Goal: Task Accomplishment & Management: Manage account settings

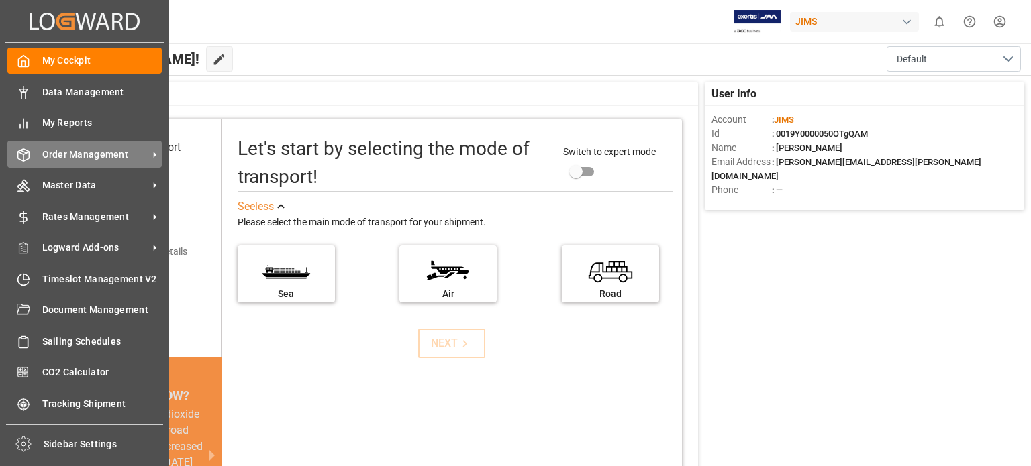
click at [83, 153] on span "Order Management" at bounding box center [95, 155] width 106 height 14
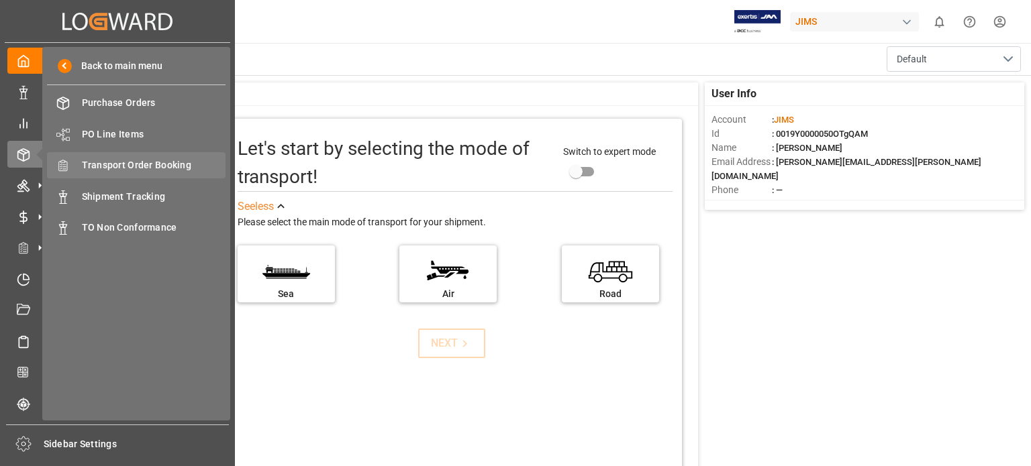
click at [148, 164] on span "Transport Order Booking" at bounding box center [154, 165] width 144 height 14
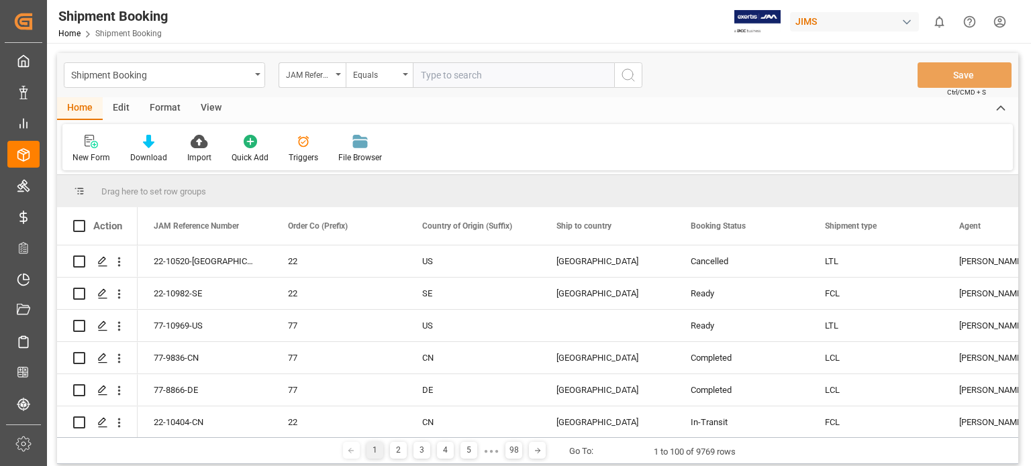
click at [476, 74] on input "text" at bounding box center [513, 74] width 201 height 25
type input "77-10688-us"
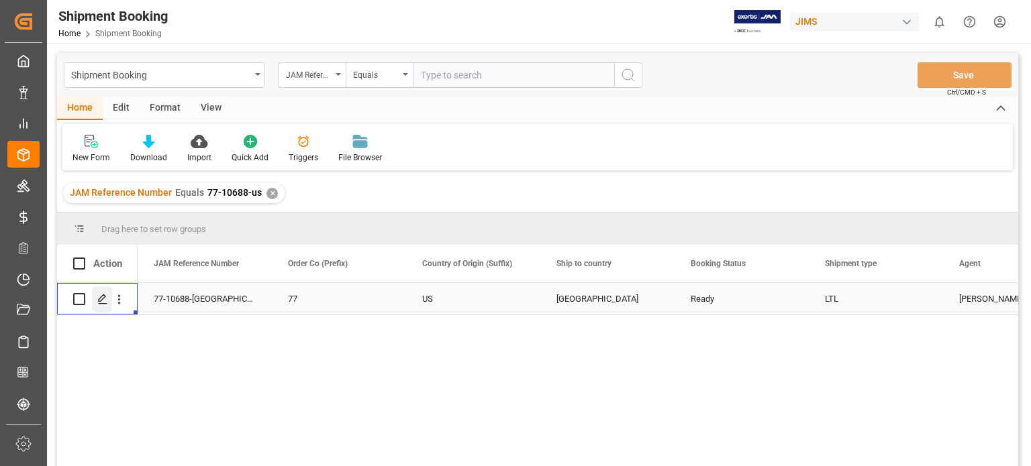
click at [104, 305] on icon "Press SPACE to select this row." at bounding box center [102, 299] width 11 height 11
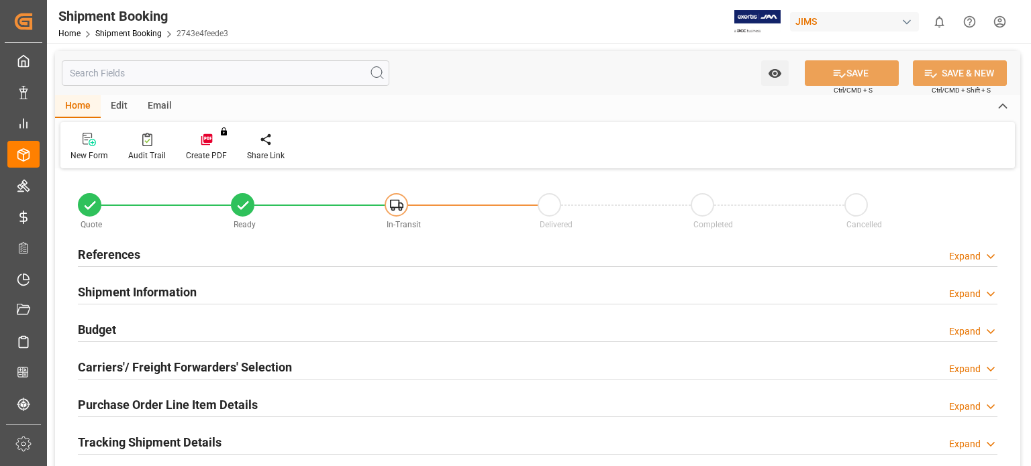
type input "363.375"
type input "169.9996"
type input "7864.97"
click at [102, 333] on h2 "Budget" at bounding box center [97, 330] width 38 height 18
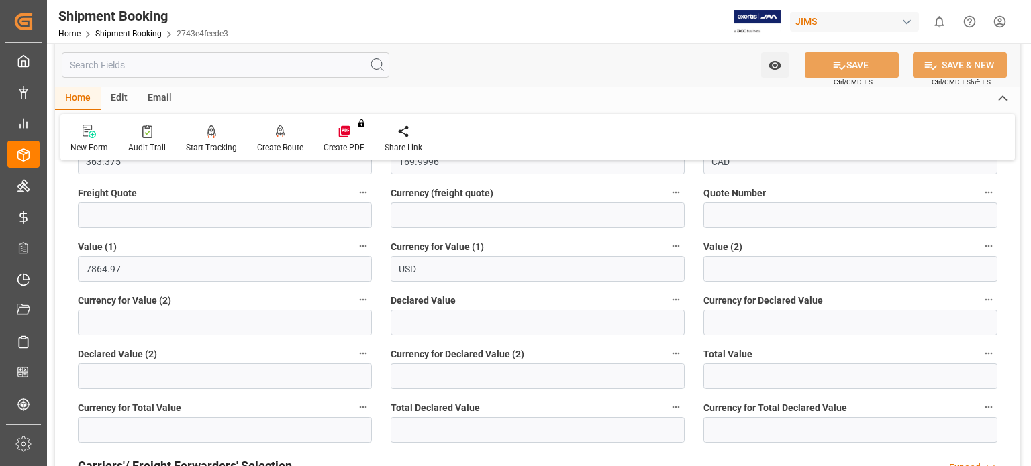
scroll to position [111, 0]
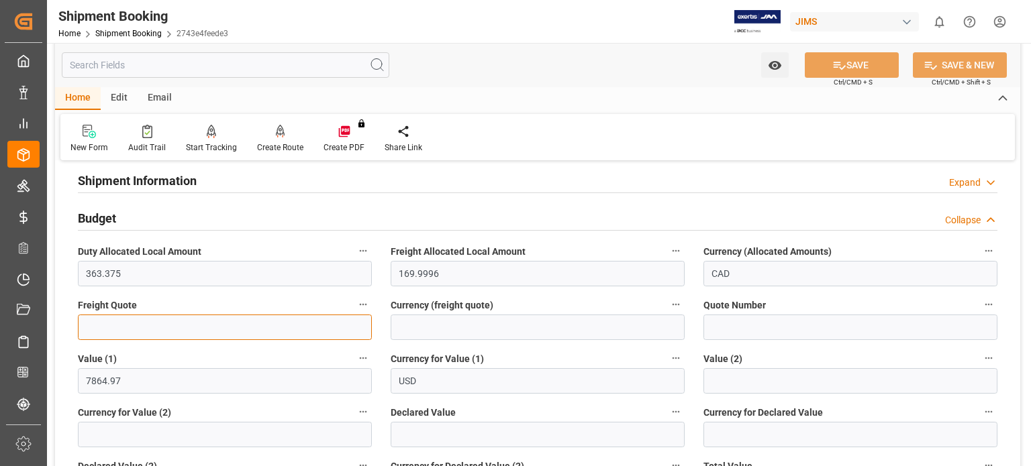
click at [118, 324] on input "text" at bounding box center [225, 327] width 294 height 25
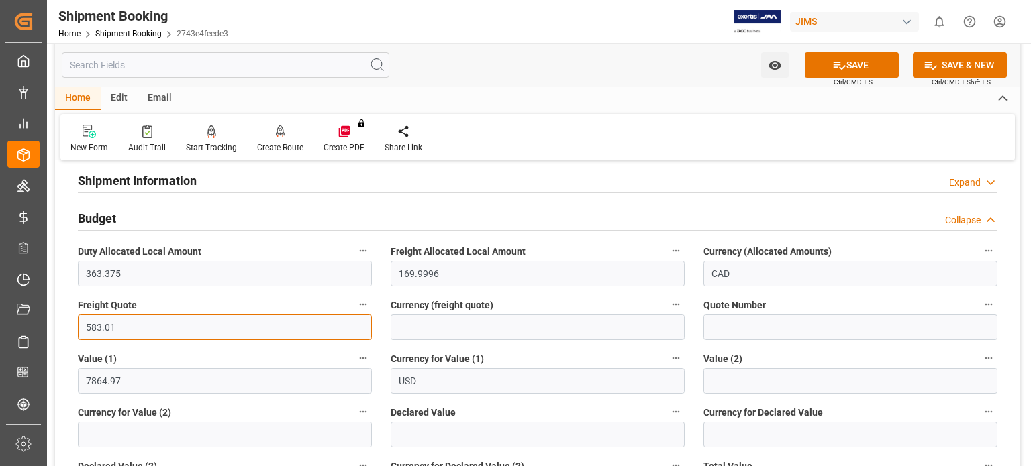
type input "583.01"
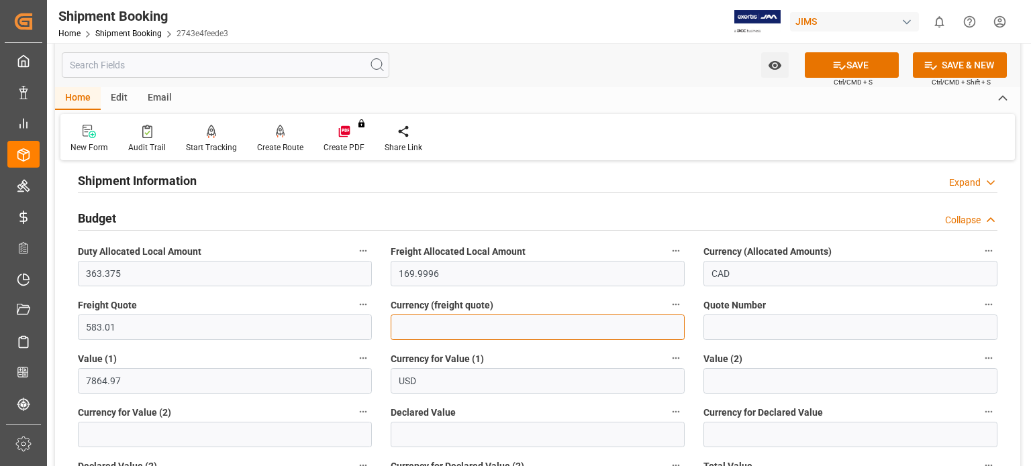
click at [441, 331] on input at bounding box center [537, 327] width 294 height 25
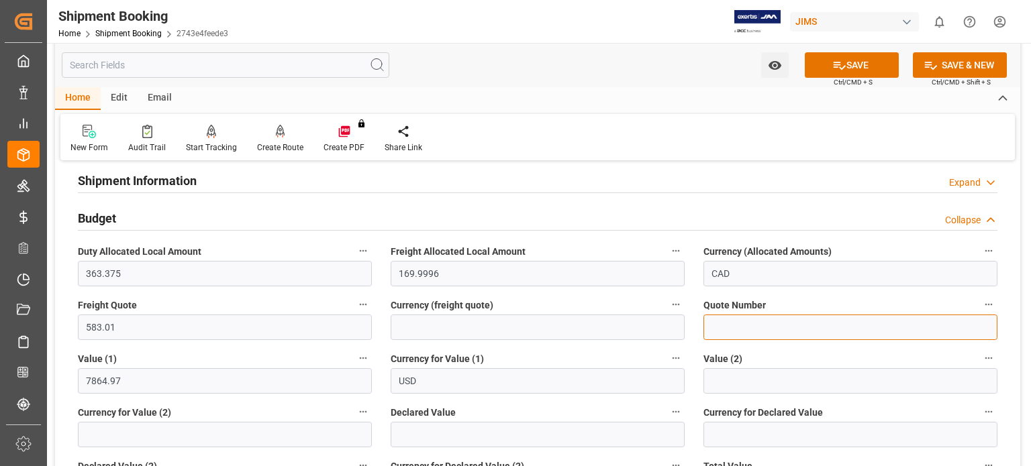
click at [747, 335] on input at bounding box center [850, 327] width 294 height 25
paste input "1962227078"
type input "1962227078"
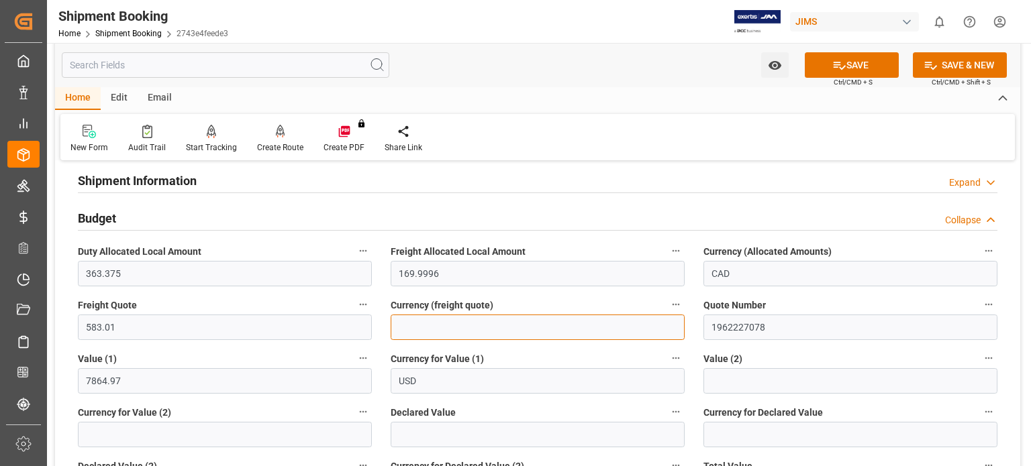
click at [429, 324] on input at bounding box center [537, 327] width 294 height 25
type input "USD"
click at [859, 61] on button "SAVE" at bounding box center [851, 64] width 94 height 25
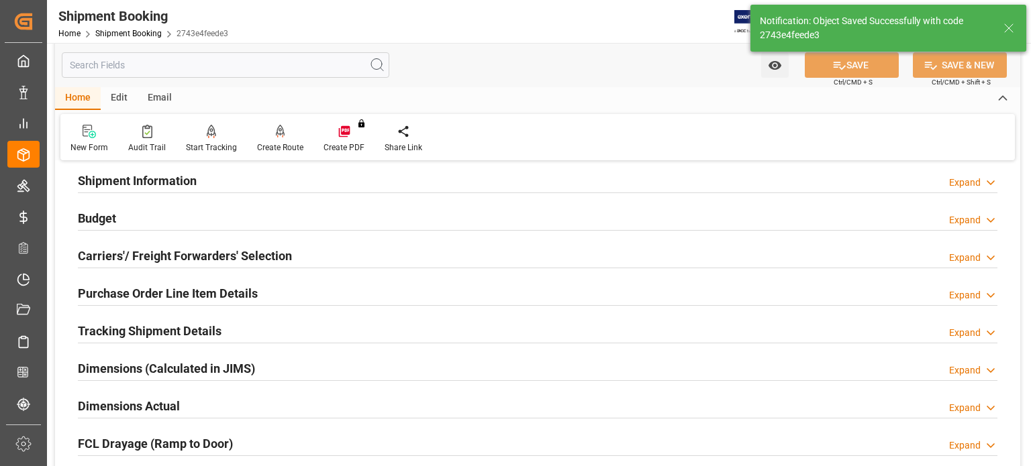
click at [105, 257] on h2 "Carriers'/ Freight Forwarders' Selection" at bounding box center [185, 256] width 214 height 18
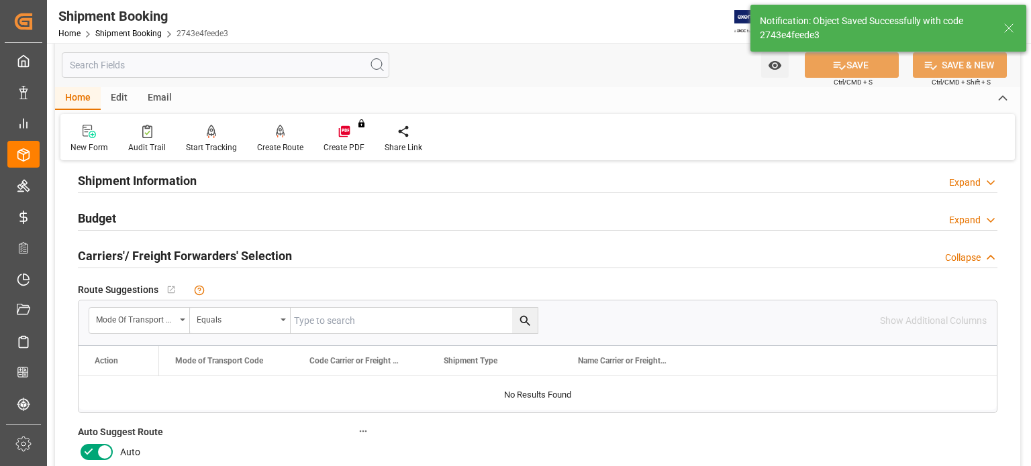
click at [91, 453] on icon at bounding box center [89, 452] width 16 height 16
click at [0, 0] on input "checkbox" at bounding box center [0, 0] width 0 height 0
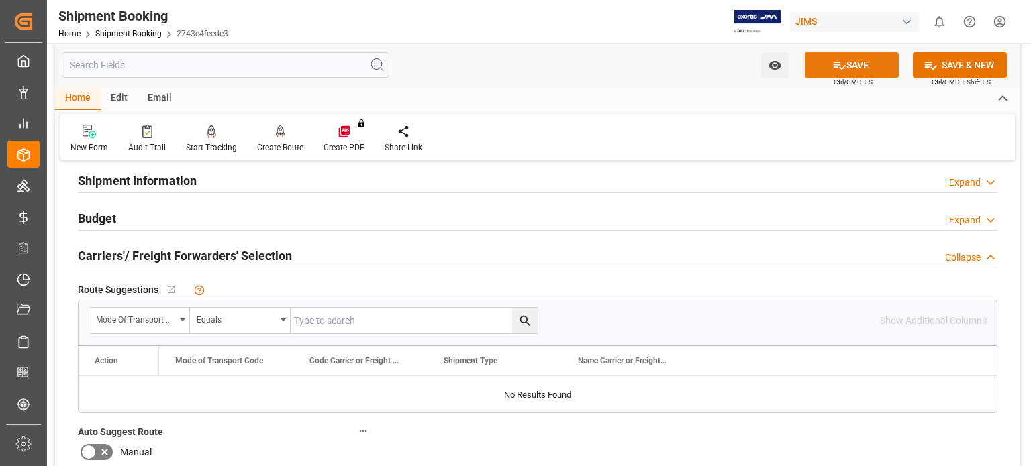
click at [843, 60] on button "SAVE" at bounding box center [851, 64] width 94 height 25
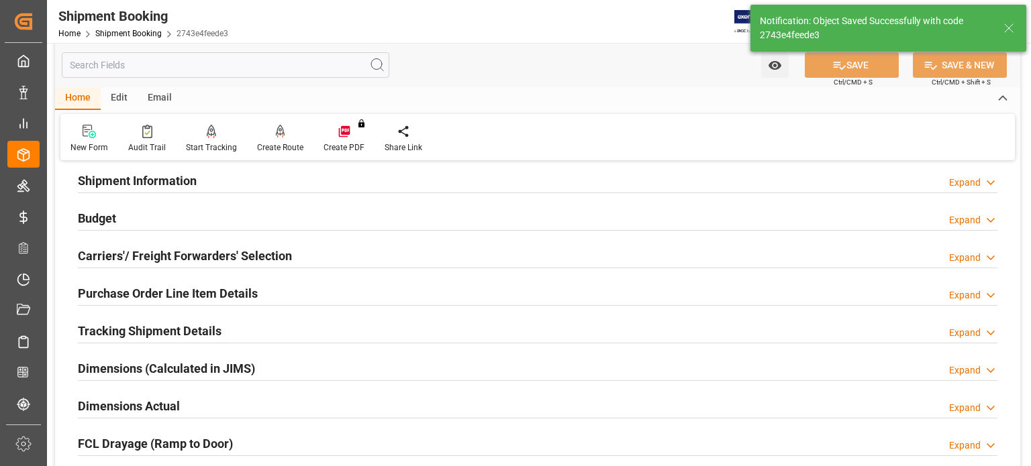
scroll to position [0, 0]
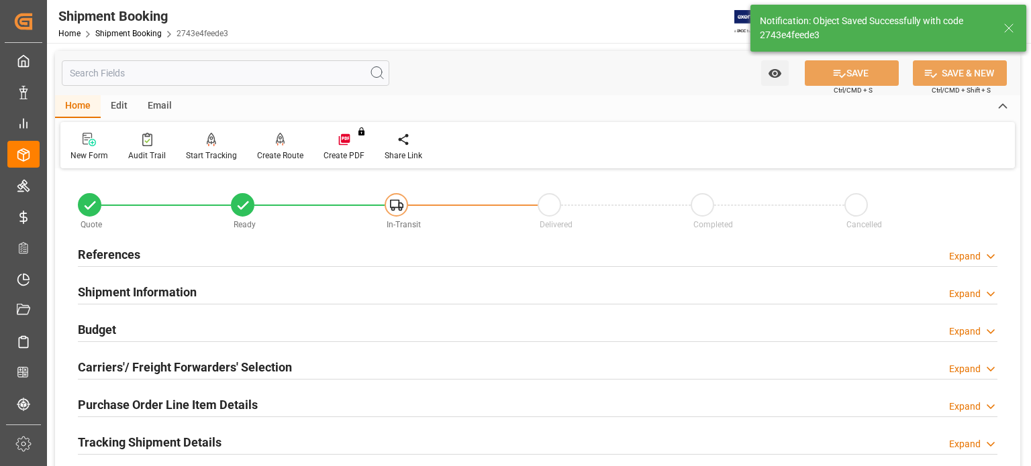
click at [102, 256] on h2 "References" at bounding box center [109, 255] width 62 height 18
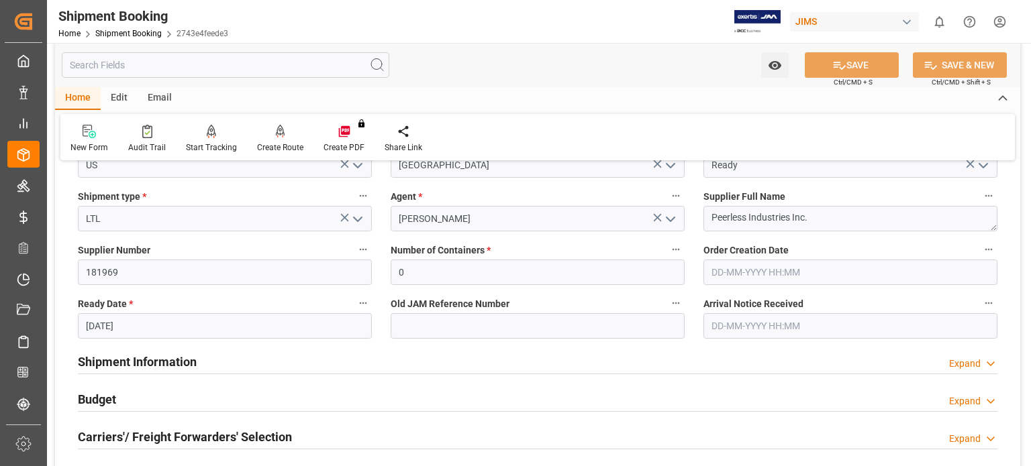
scroll to position [223, 0]
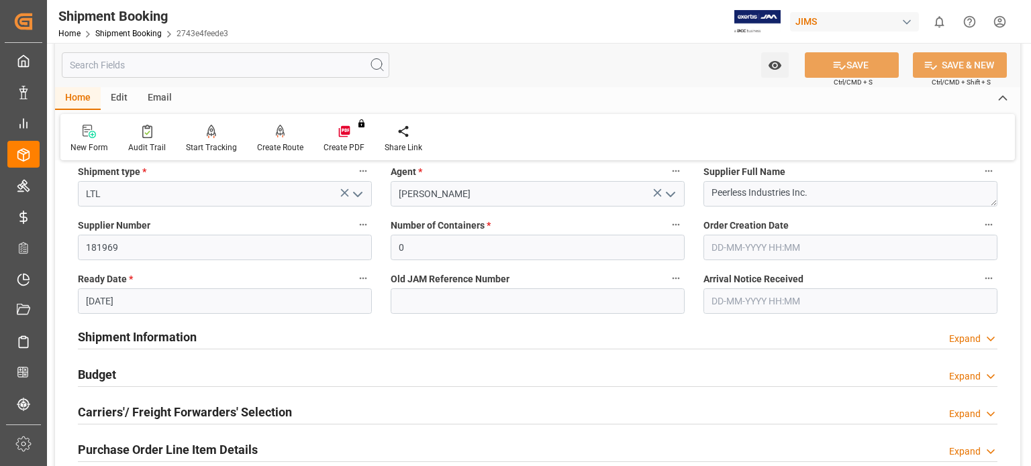
click at [102, 297] on input "08-09-2025" at bounding box center [225, 301] width 294 height 25
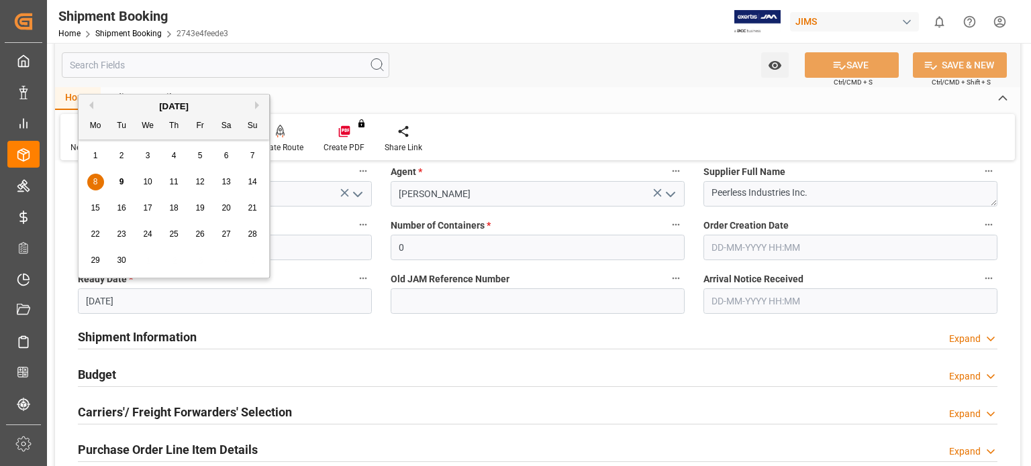
click at [122, 187] on span "9" at bounding box center [121, 181] width 5 height 9
type input "09-09-2025"
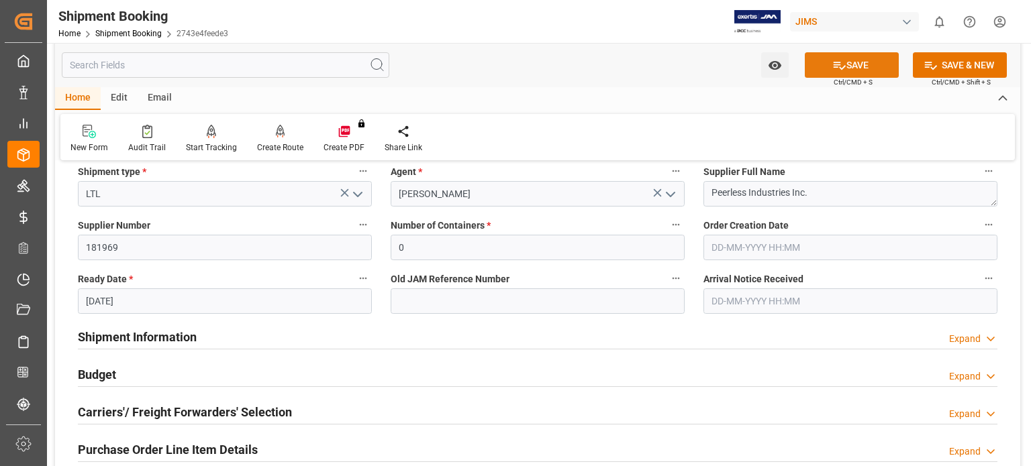
click at [835, 61] on icon at bounding box center [839, 65] width 14 height 14
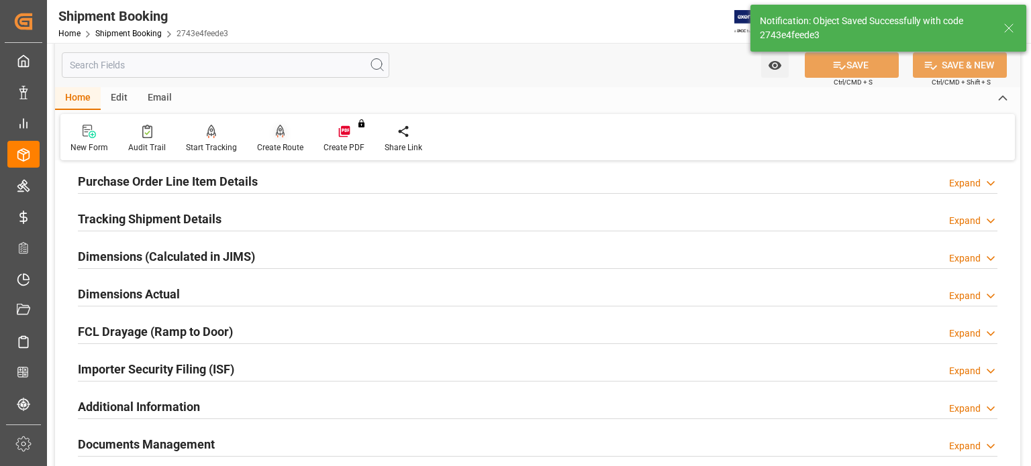
click at [273, 143] on div "Create Route" at bounding box center [280, 148] width 46 height 12
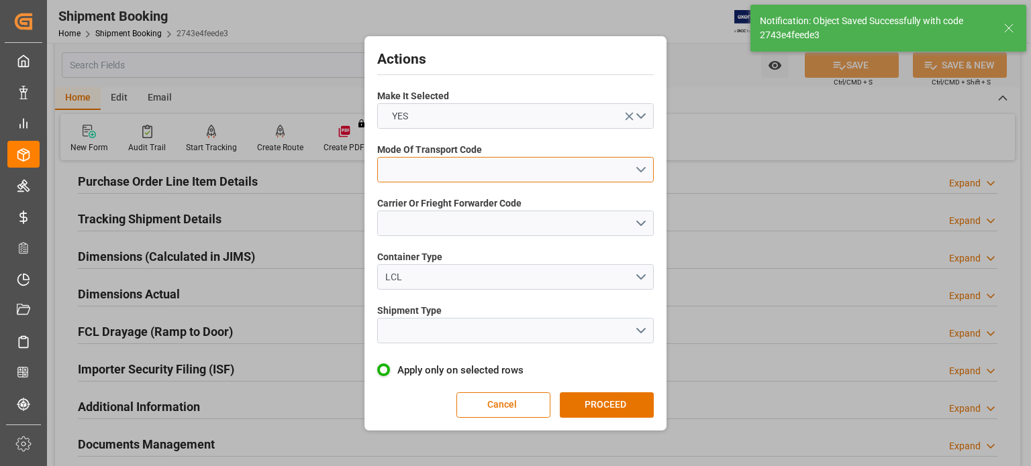
click at [404, 166] on button "open menu" at bounding box center [515, 169] width 276 height 25
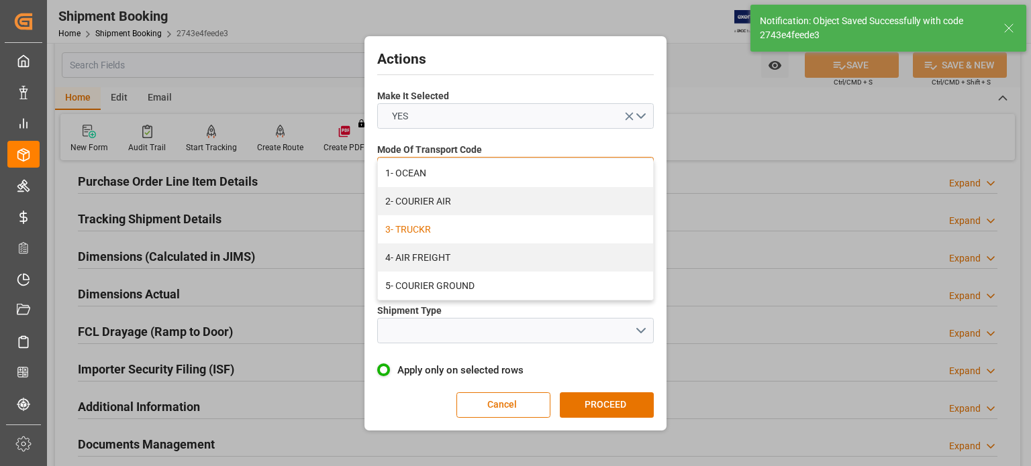
click at [432, 227] on div "3- TRUCKR" at bounding box center [515, 229] width 275 height 28
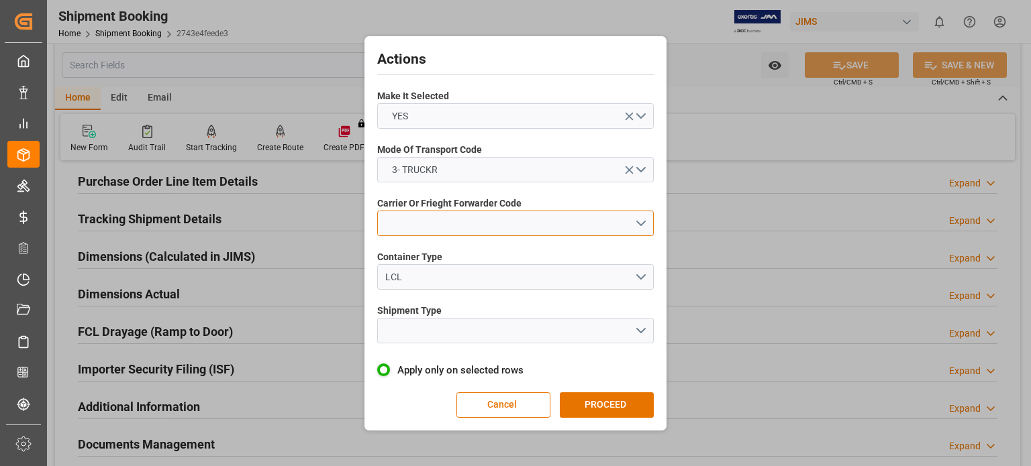
click at [425, 225] on button "open menu" at bounding box center [515, 223] width 276 height 25
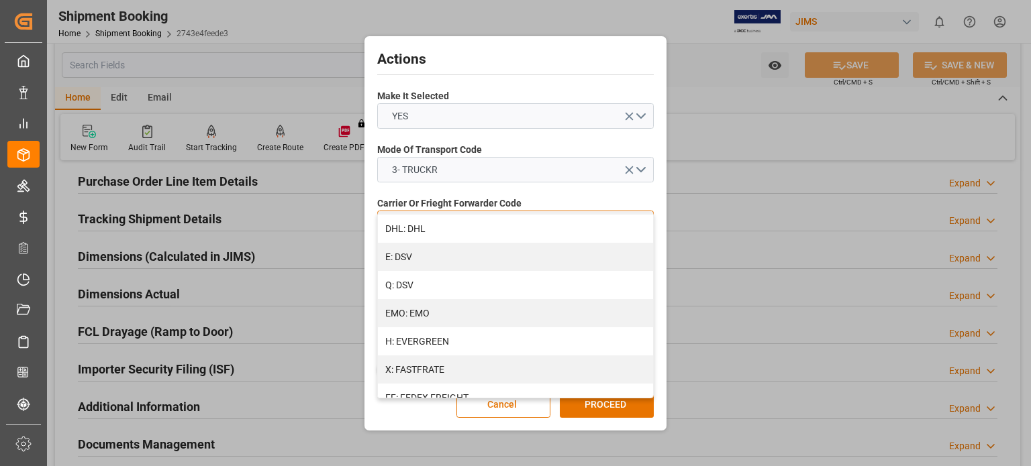
scroll to position [335, 0]
click at [494, 284] on div "FF: FEDEX FREIGHT" at bounding box center [515, 286] width 275 height 28
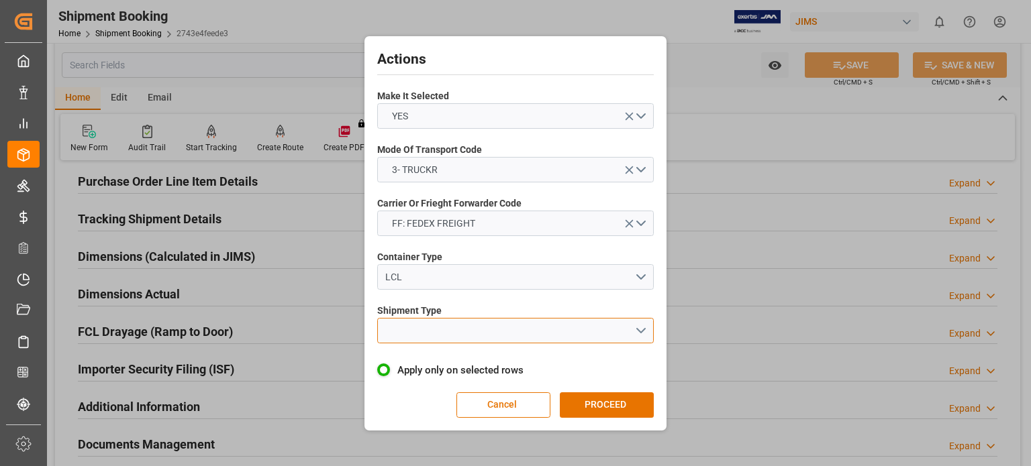
click at [417, 332] on button "open menu" at bounding box center [515, 330] width 276 height 25
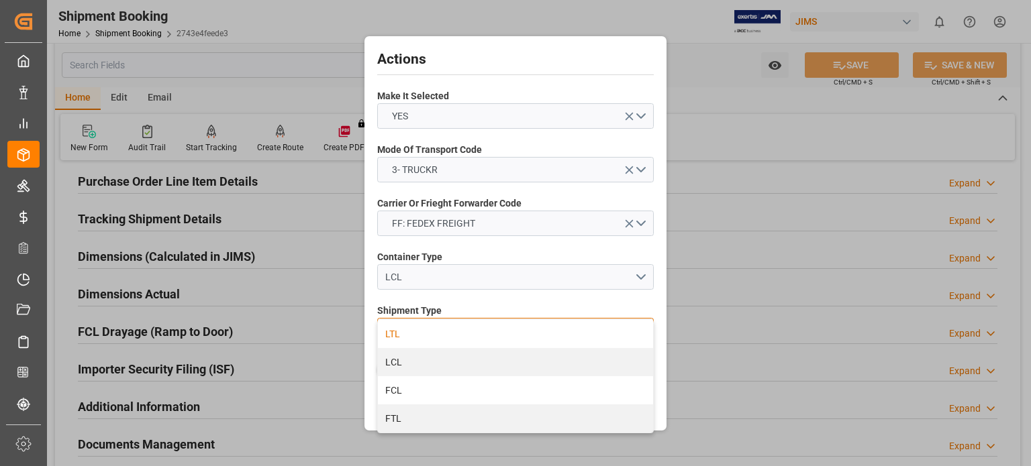
click at [416, 332] on div "LTL" at bounding box center [515, 334] width 275 height 28
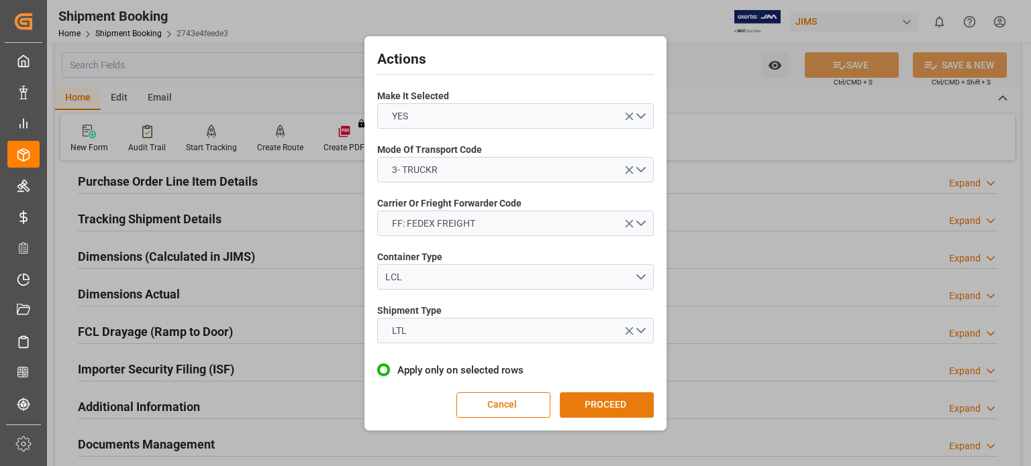
click at [596, 406] on button "PROCEED" at bounding box center [607, 405] width 94 height 25
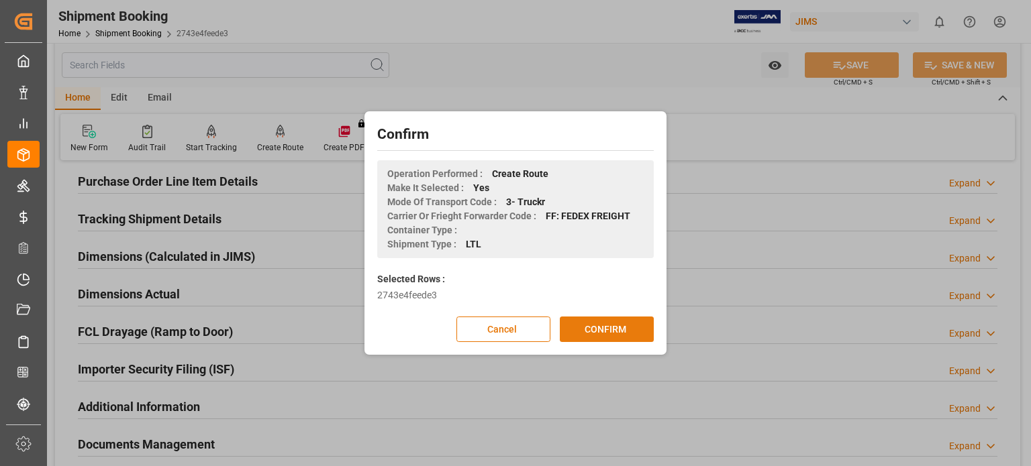
click at [611, 333] on button "CONFIRM" at bounding box center [607, 329] width 94 height 25
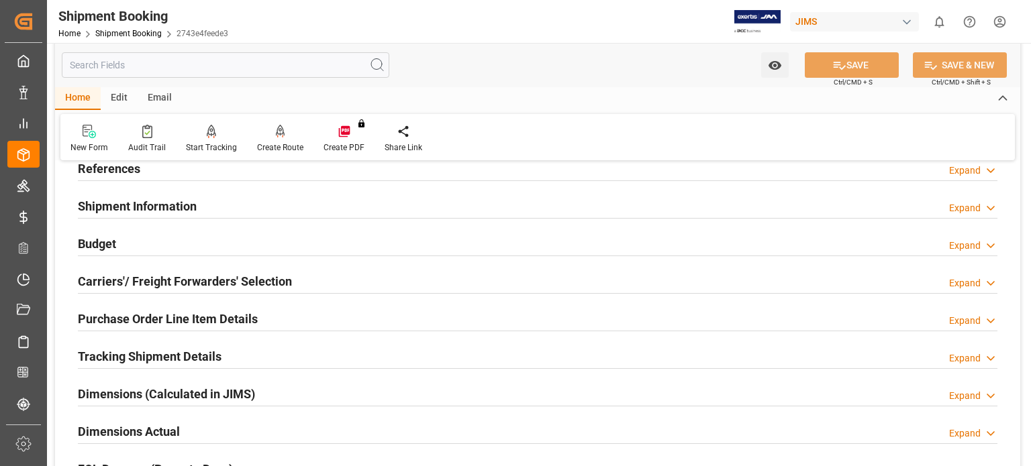
scroll to position [111, 0]
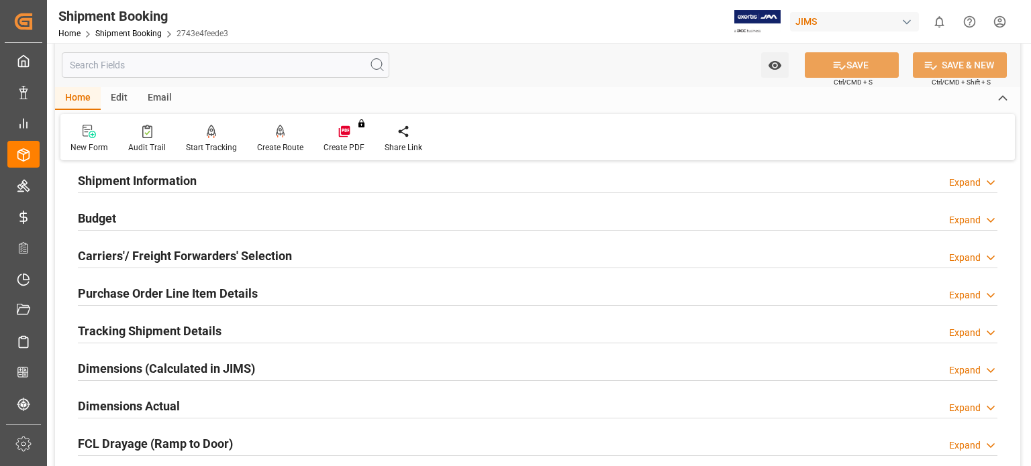
click at [97, 286] on h2 "Purchase Order Line Item Details" at bounding box center [168, 293] width 180 height 18
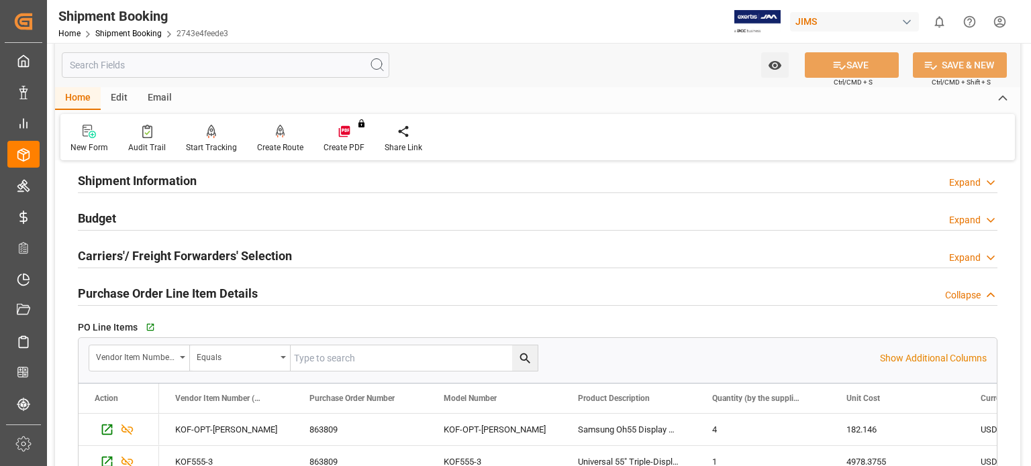
click at [95, 213] on h2 "Budget" at bounding box center [97, 218] width 38 height 18
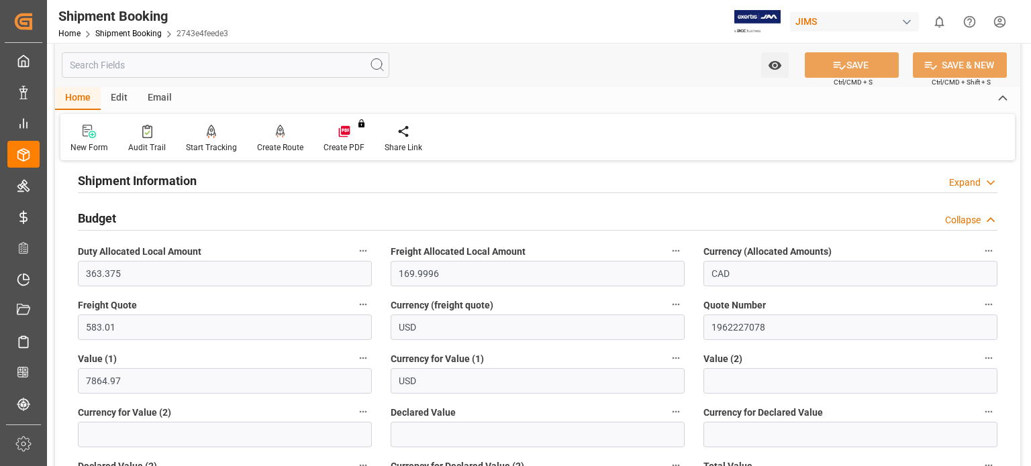
click at [527, 72] on div "Watch Option SAVE Ctrl/CMD + S SAVE & NEW Ctrl/CMD + Shift + S" at bounding box center [537, 65] width 965 height 44
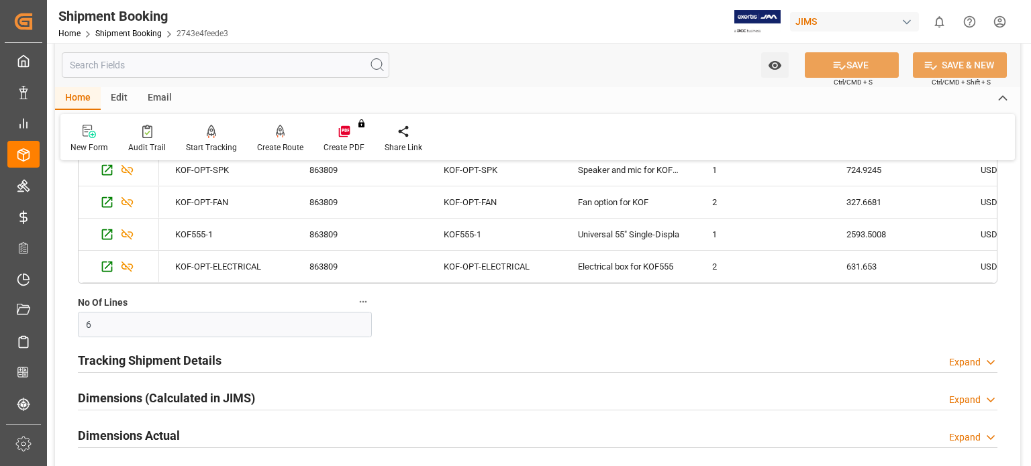
scroll to position [894, 0]
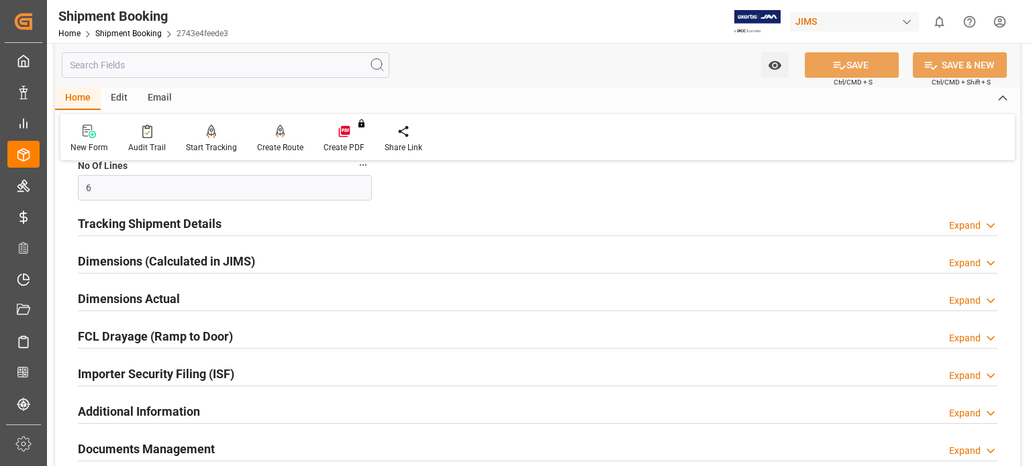
click at [116, 224] on h2 "Tracking Shipment Details" at bounding box center [150, 224] width 144 height 18
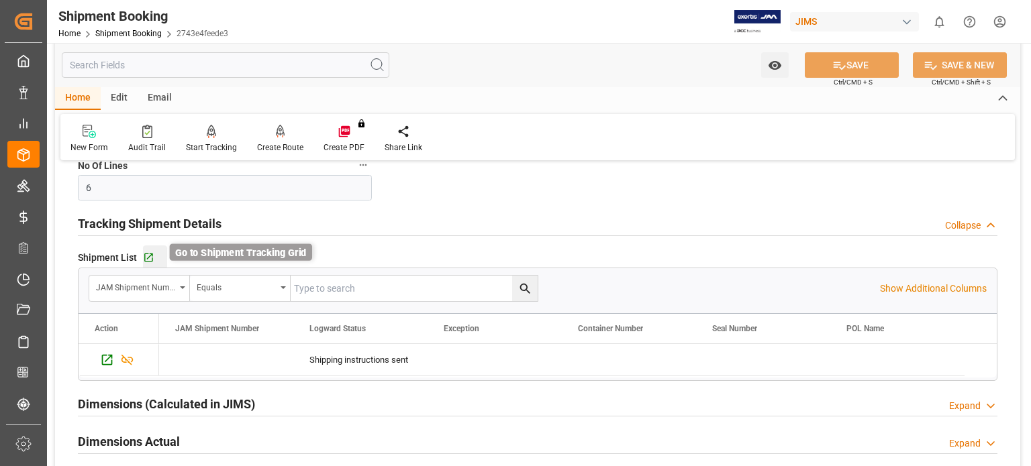
click at [146, 257] on icon "button" at bounding box center [148, 258] width 9 height 9
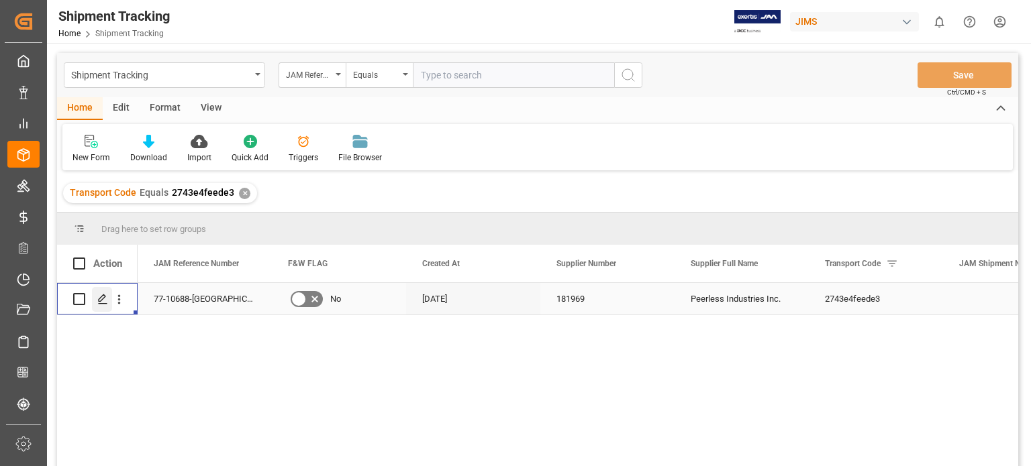
click at [105, 304] on line "Press SPACE to select this row." at bounding box center [103, 304] width 8 height 0
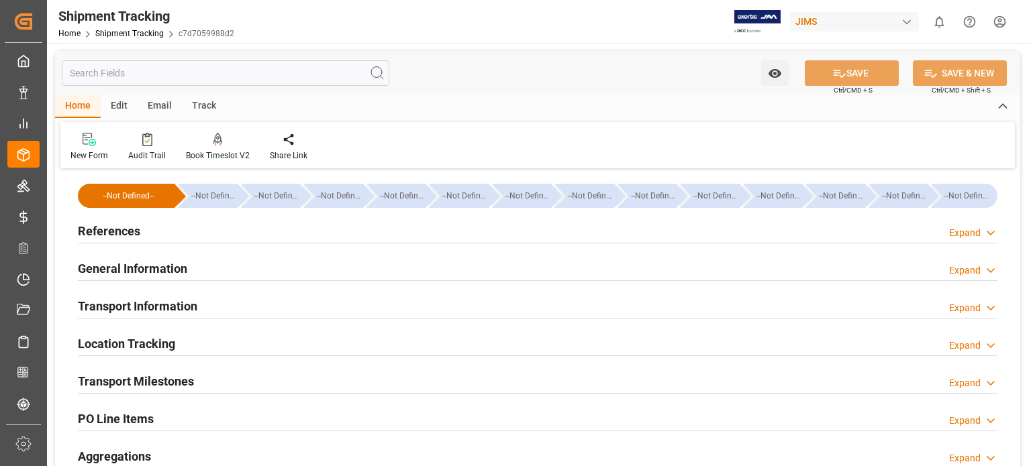
click at [136, 305] on h2 "Transport Information" at bounding box center [137, 306] width 119 height 18
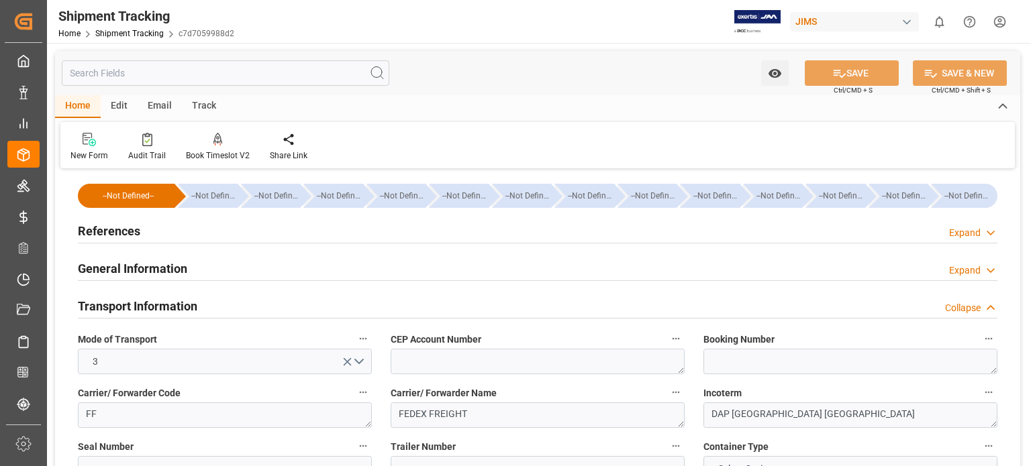
click at [119, 262] on h2 "General Information" at bounding box center [132, 269] width 109 height 18
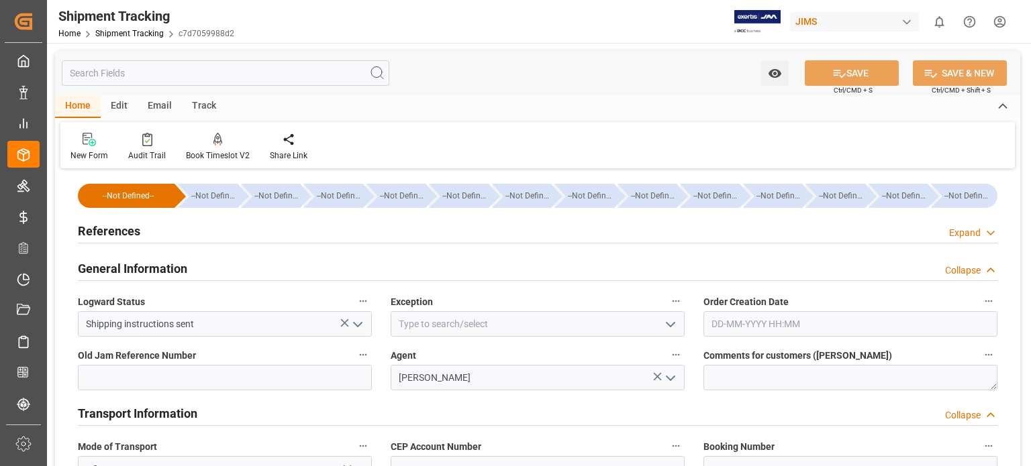
click at [119, 262] on h2 "General Information" at bounding box center [132, 269] width 109 height 18
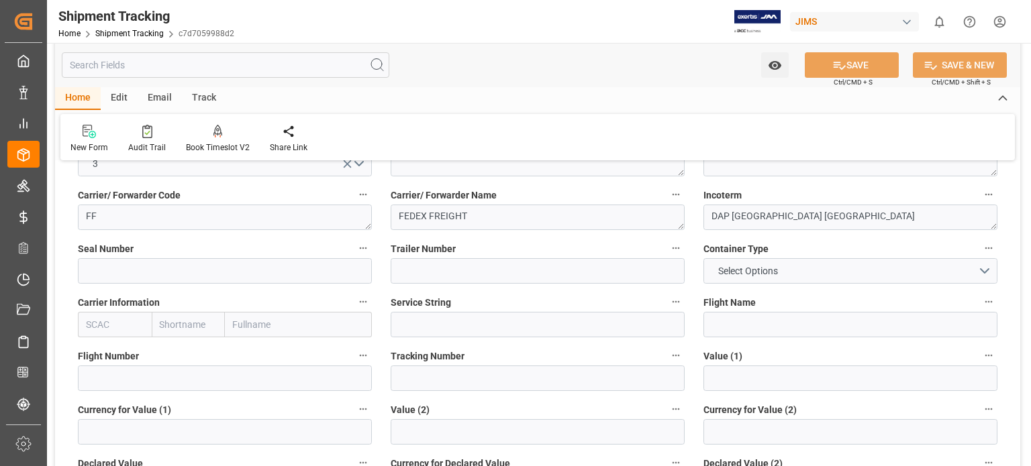
scroll to position [223, 0]
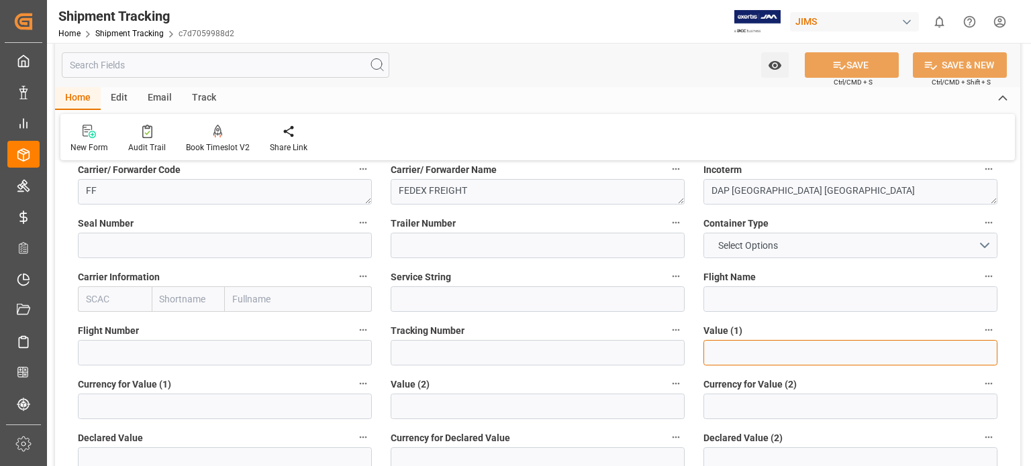
click at [726, 350] on input "text" at bounding box center [850, 352] width 294 height 25
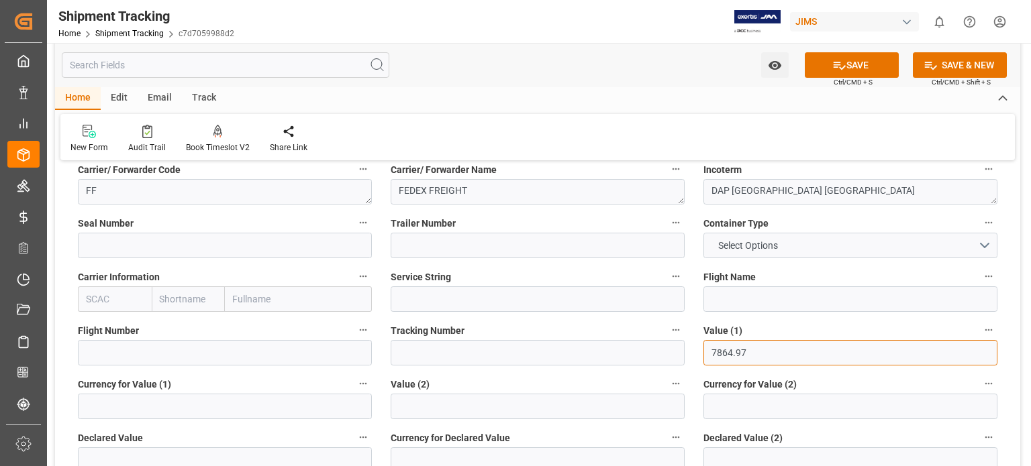
type input "7864.97"
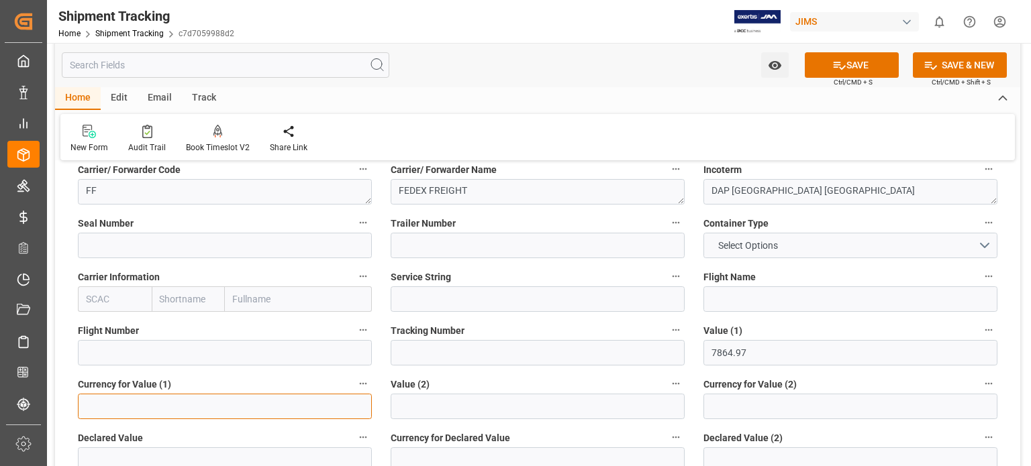
click at [164, 404] on input at bounding box center [225, 406] width 294 height 25
type input "USD"
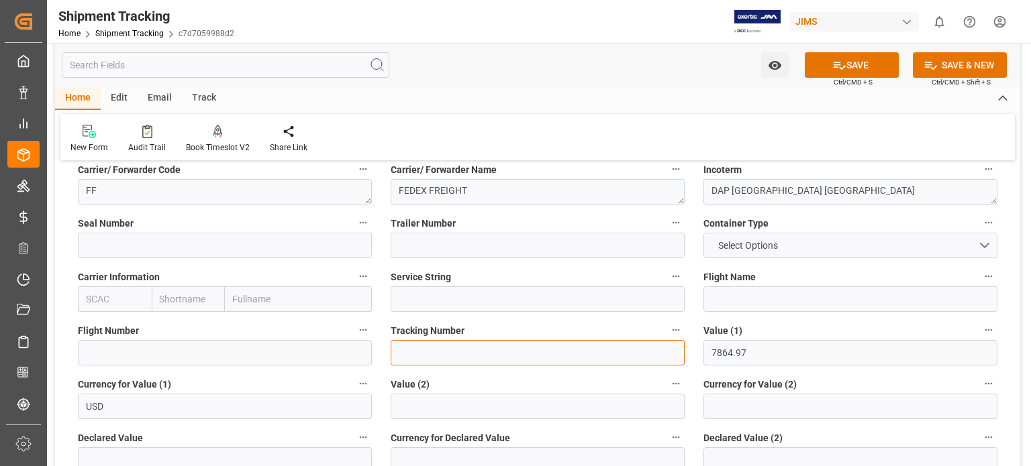
click at [402, 354] on input at bounding box center [537, 352] width 294 height 25
paste input "884234956808"
type input "884234956808"
click at [841, 61] on icon at bounding box center [839, 65] width 14 height 14
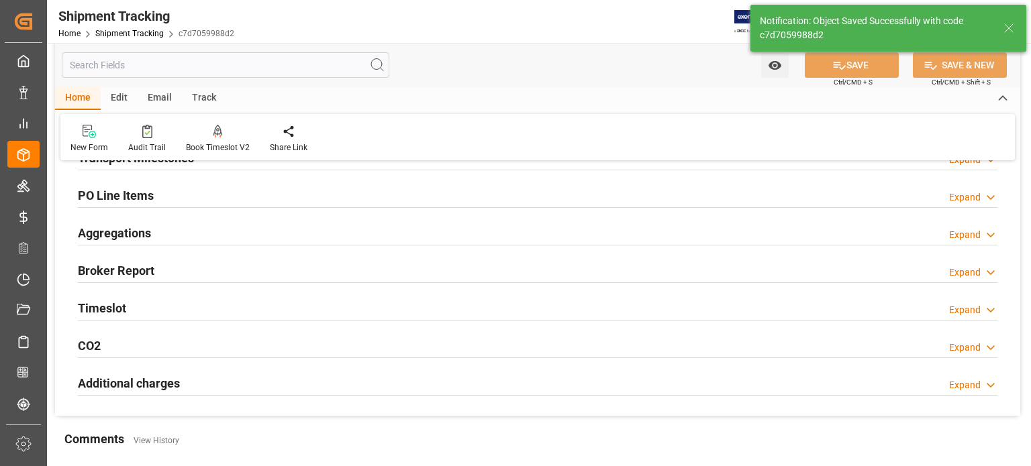
scroll to position [111, 0]
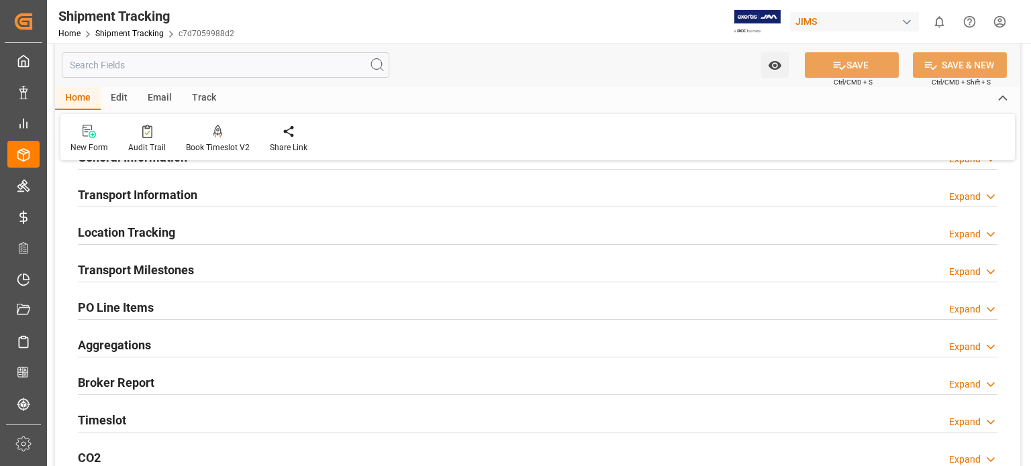
click at [166, 272] on h2 "Transport Milestones" at bounding box center [136, 270] width 116 height 18
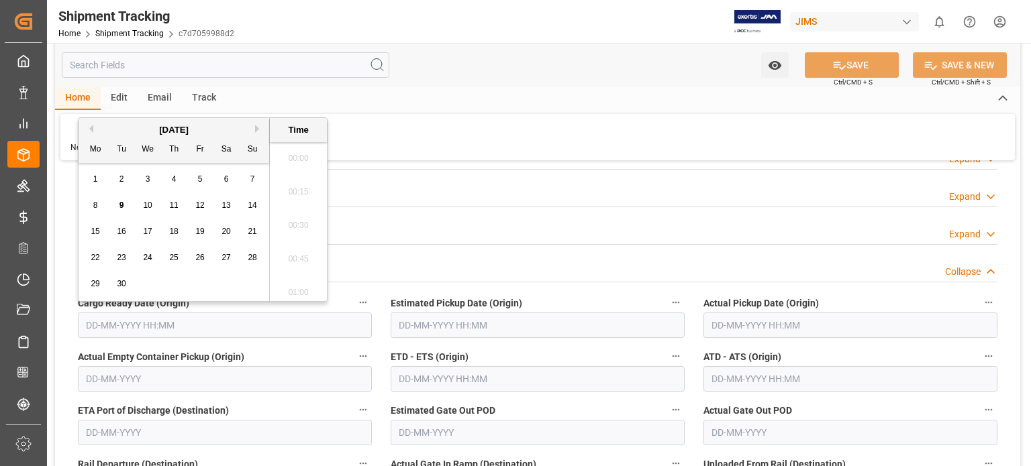
click at [156, 322] on input "text" at bounding box center [225, 325] width 294 height 25
click at [121, 203] on span "9" at bounding box center [121, 205] width 5 height 9
type input "09-09-2025 00:00"
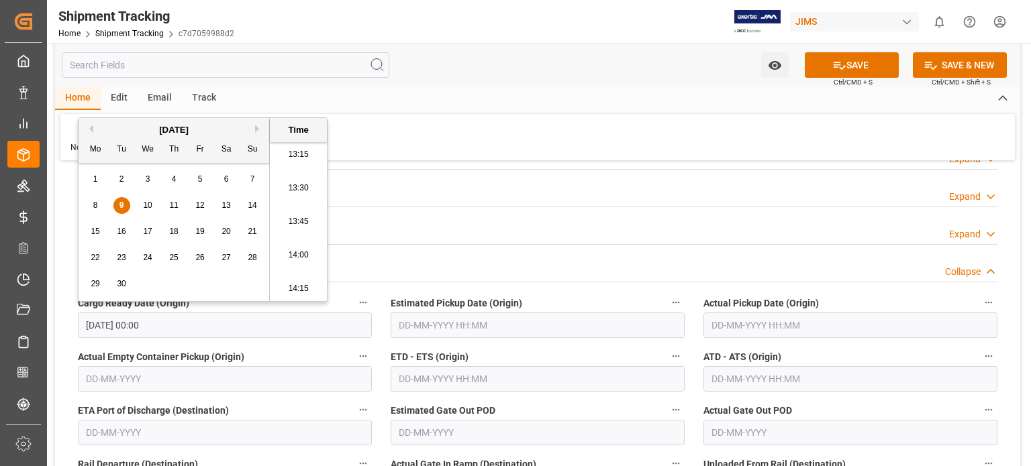
click at [462, 220] on div "Location Tracking Expand" at bounding box center [537, 231] width 919 height 25
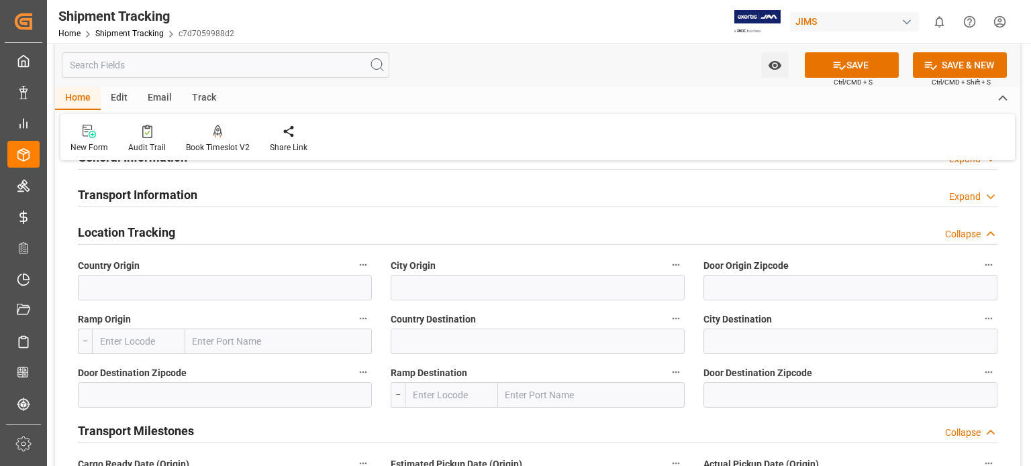
click at [154, 232] on h2 "Location Tracking" at bounding box center [126, 232] width 97 height 18
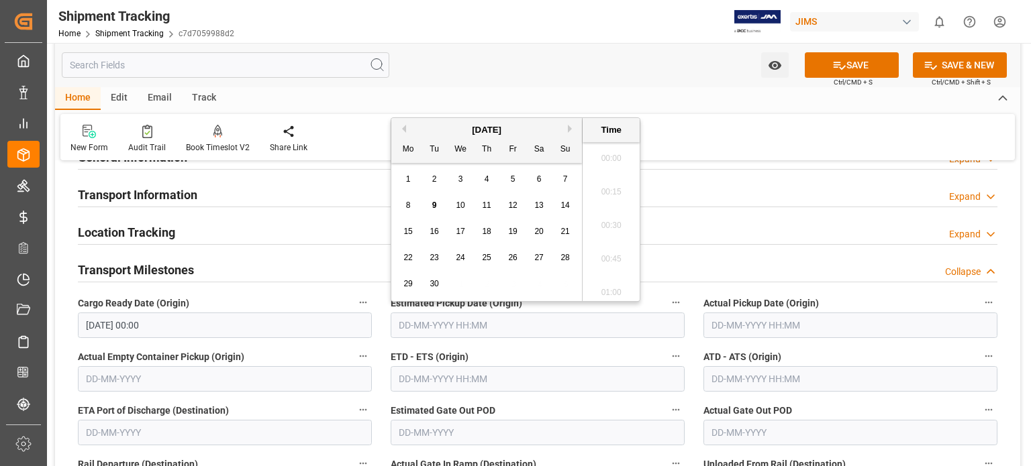
click at [427, 331] on input "text" at bounding box center [537, 325] width 294 height 25
click at [433, 207] on span "9" at bounding box center [434, 205] width 5 height 9
type input "[DATE] 00:00"
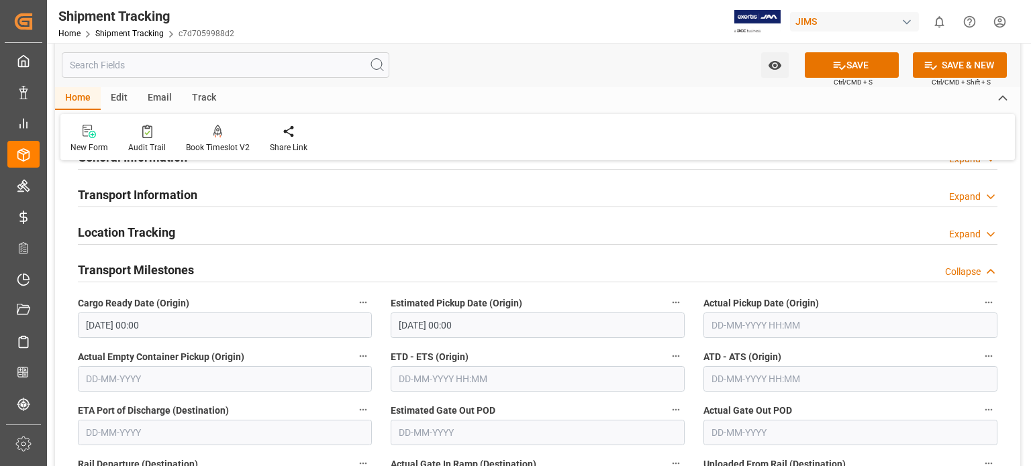
click at [730, 143] on div "New Form Audit Trail Book Timeslot V2 Book a Timeslot for the shipment Share Li…" at bounding box center [537, 137] width 954 height 46
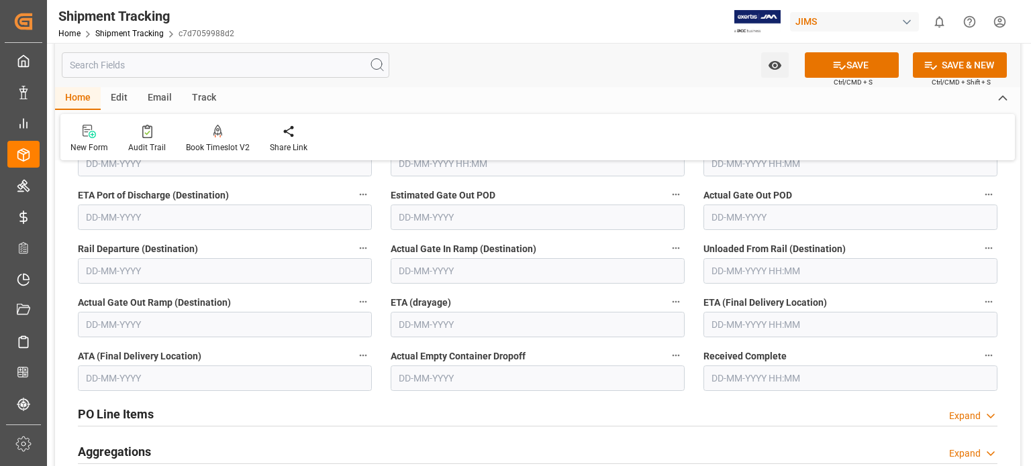
scroll to position [335, 0]
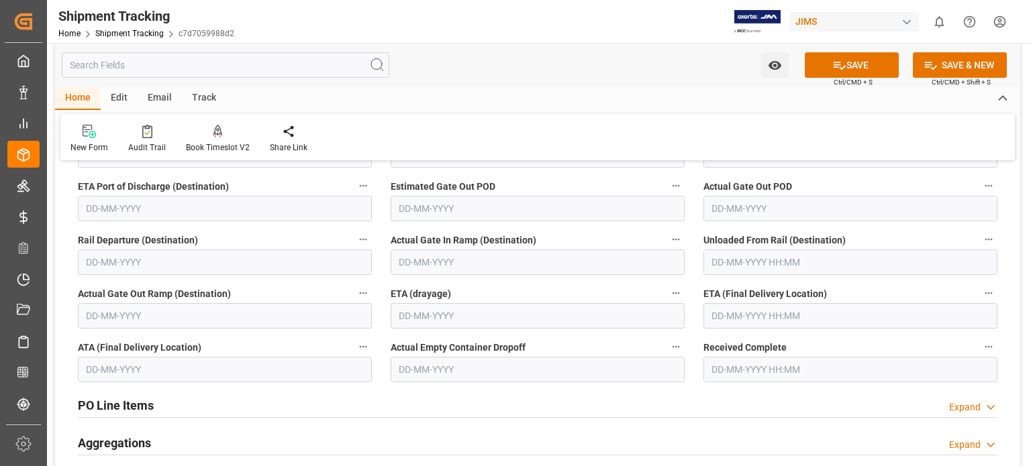
click at [729, 316] on input "text" at bounding box center [850, 315] width 294 height 25
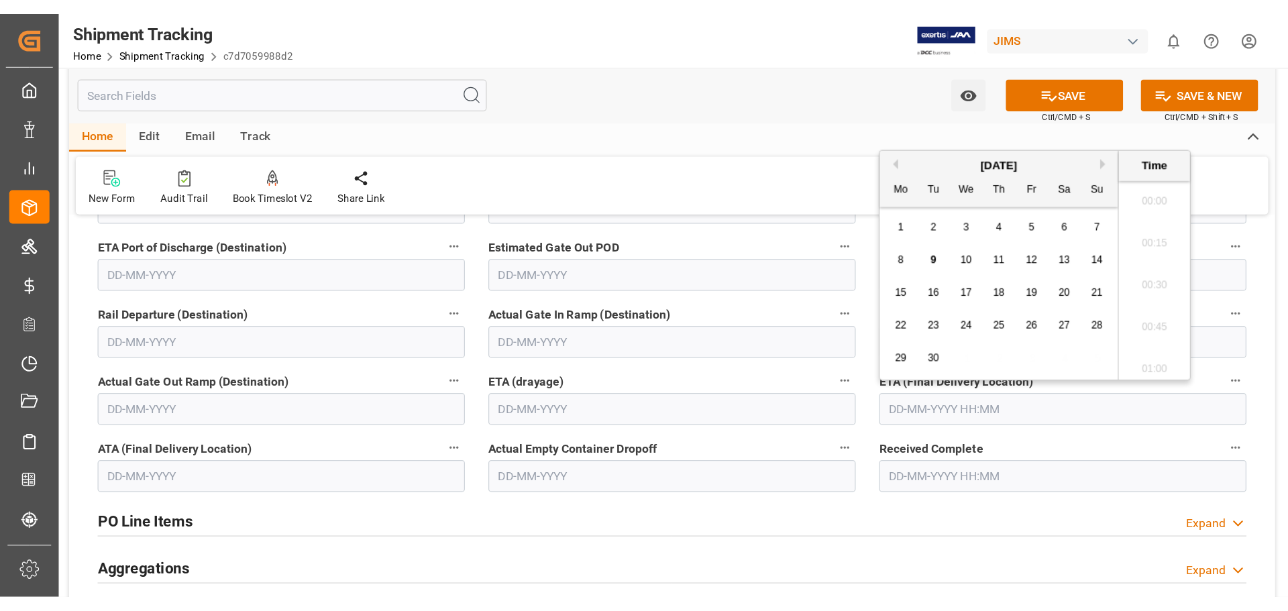
scroll to position [1782, 0]
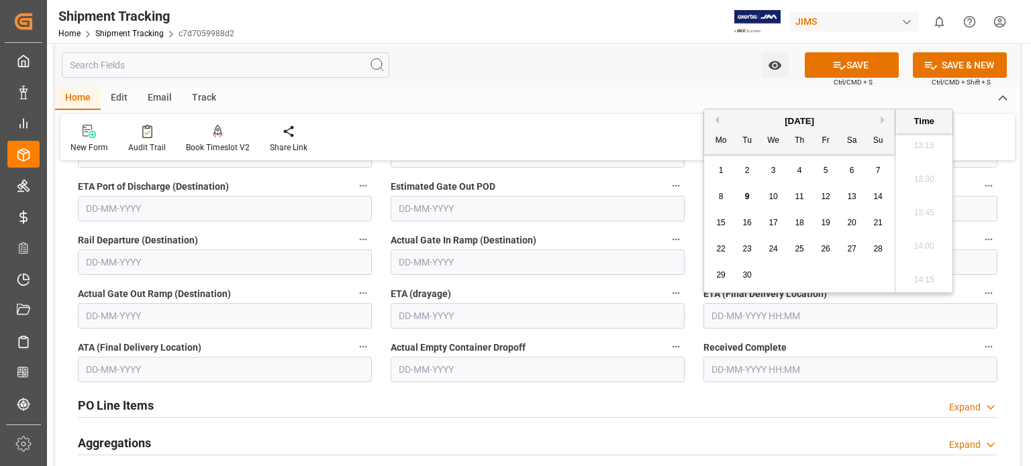
click at [747, 223] on span "16" at bounding box center [746, 222] width 9 height 9
type input "[DATE] 00:00"
click at [855, 66] on button "SAVE" at bounding box center [851, 64] width 94 height 25
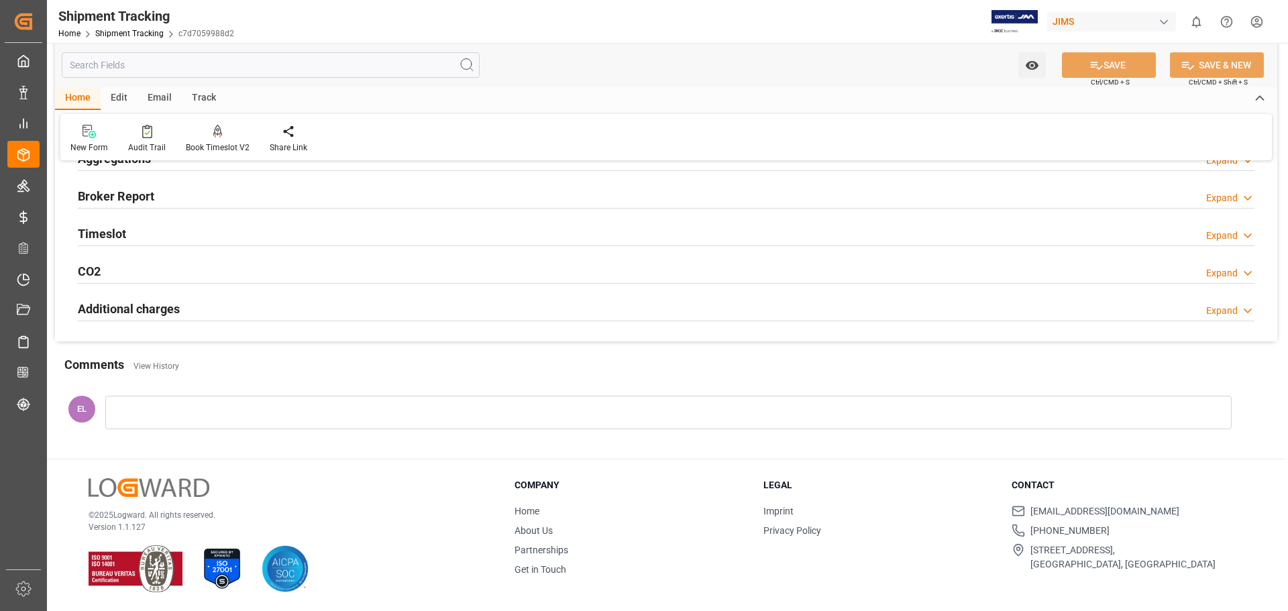
scroll to position [298, 0]
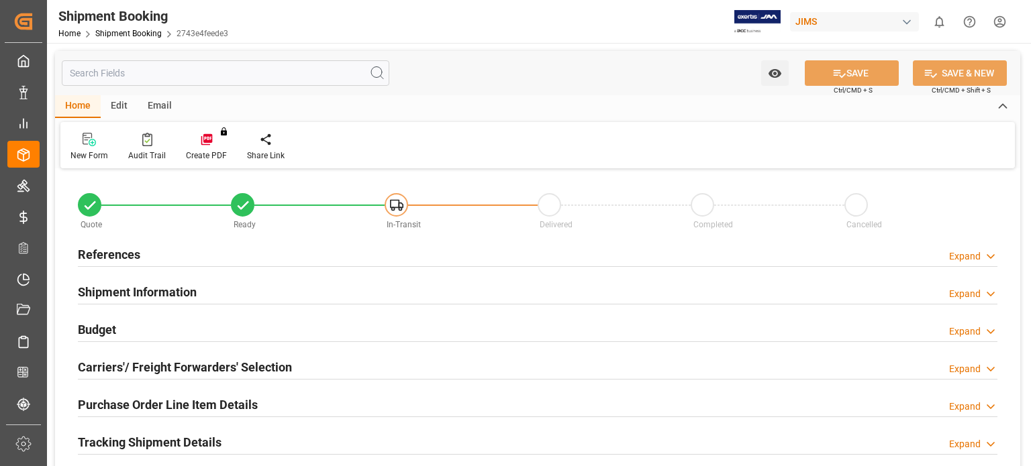
type input "6"
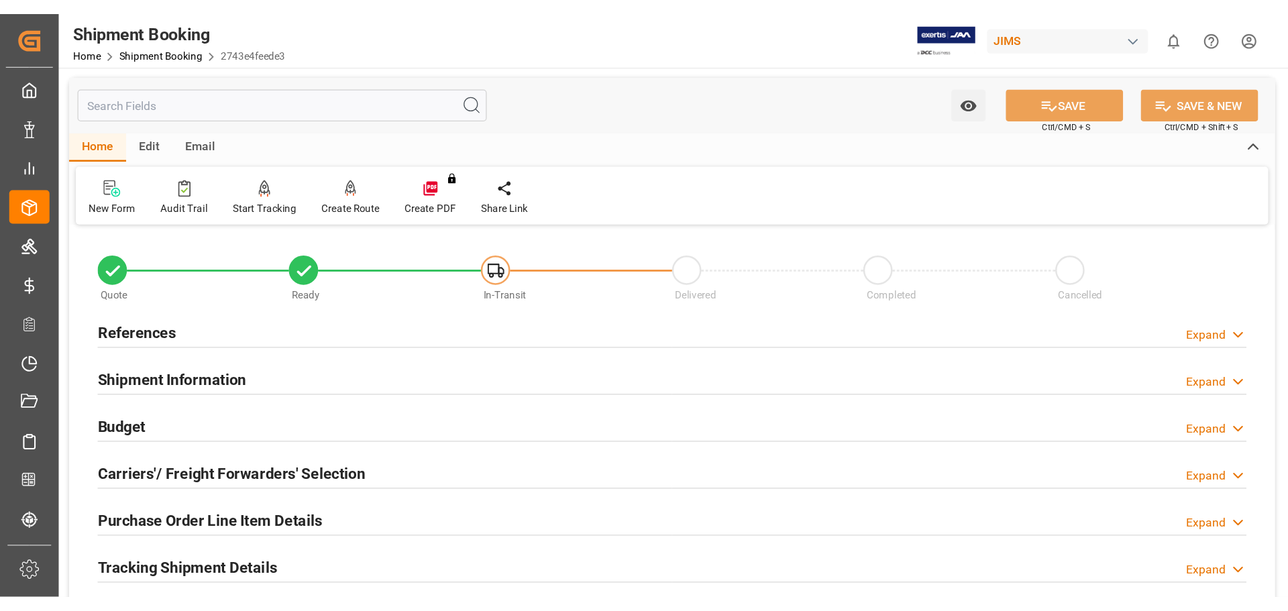
scroll to position [111, 0]
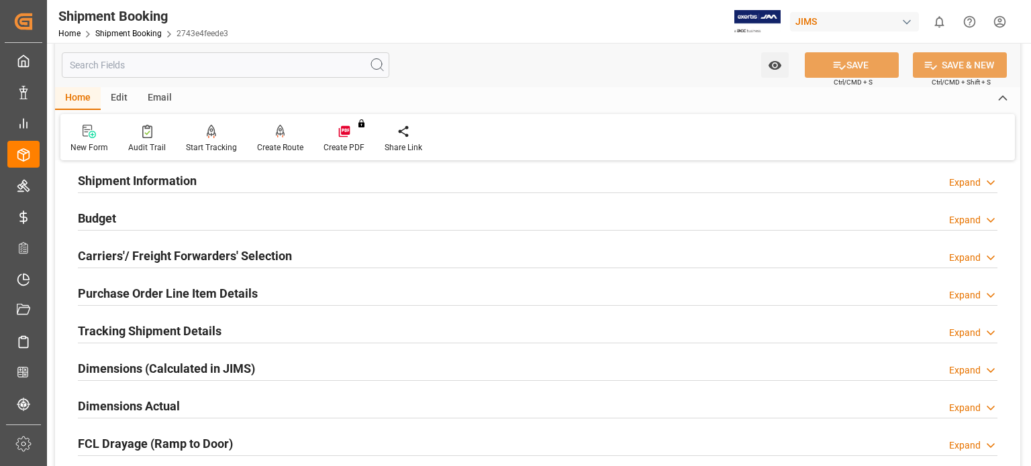
click at [170, 284] on div "Purchase Order Line Item Details" at bounding box center [168, 292] width 180 height 25
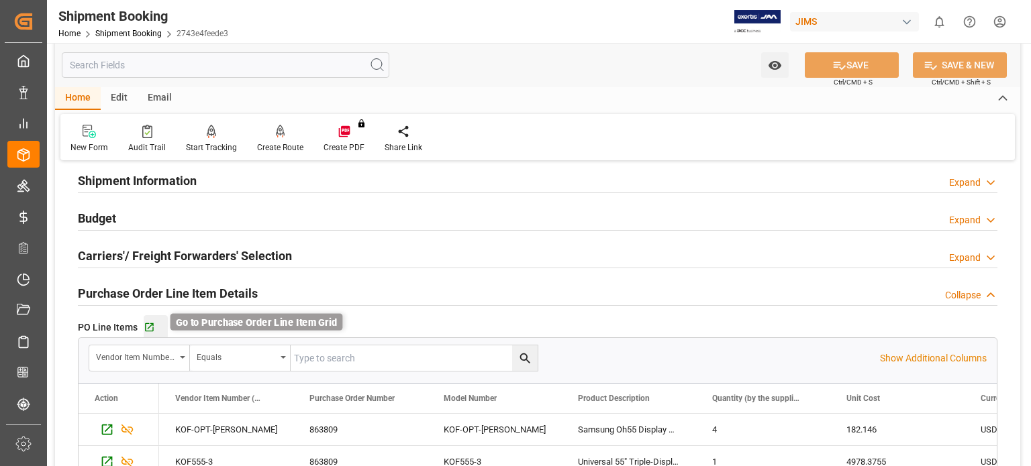
click at [149, 324] on icon "button" at bounding box center [149, 327] width 11 height 11
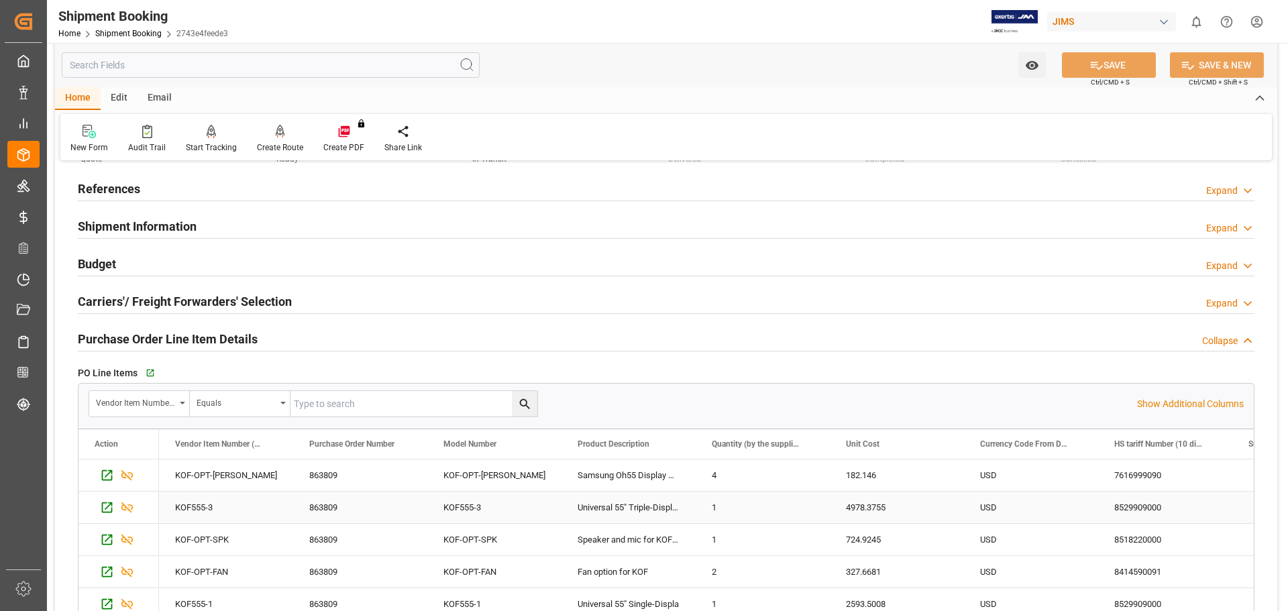
scroll to position [0, 0]
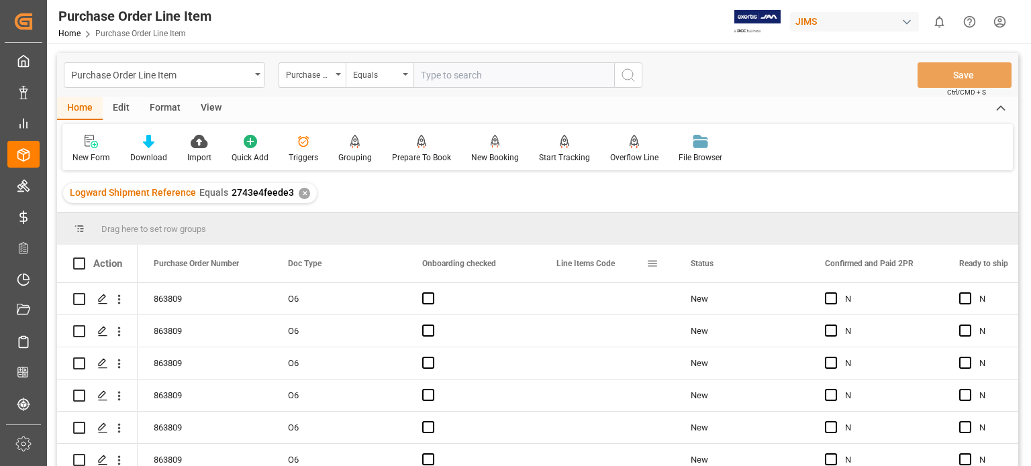
click at [651, 263] on span at bounding box center [652, 264] width 12 height 12
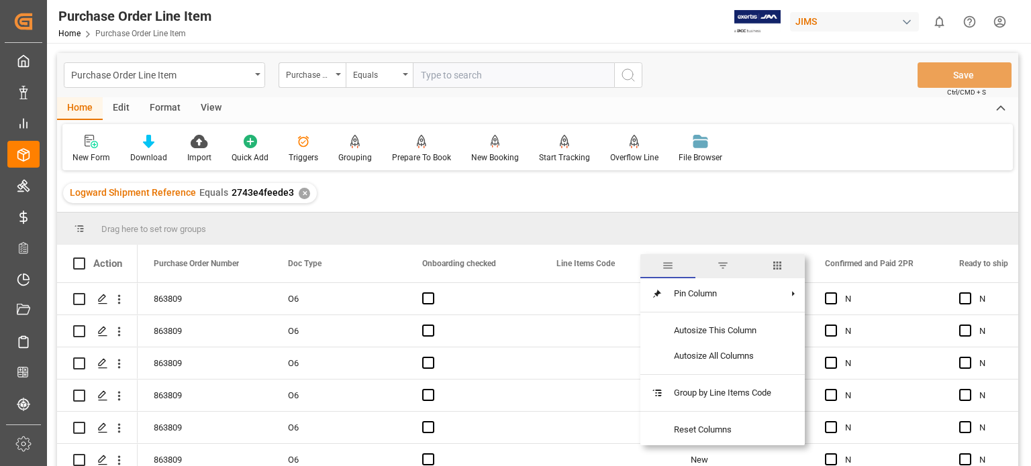
click at [776, 274] on span "columns" at bounding box center [776, 266] width 55 height 24
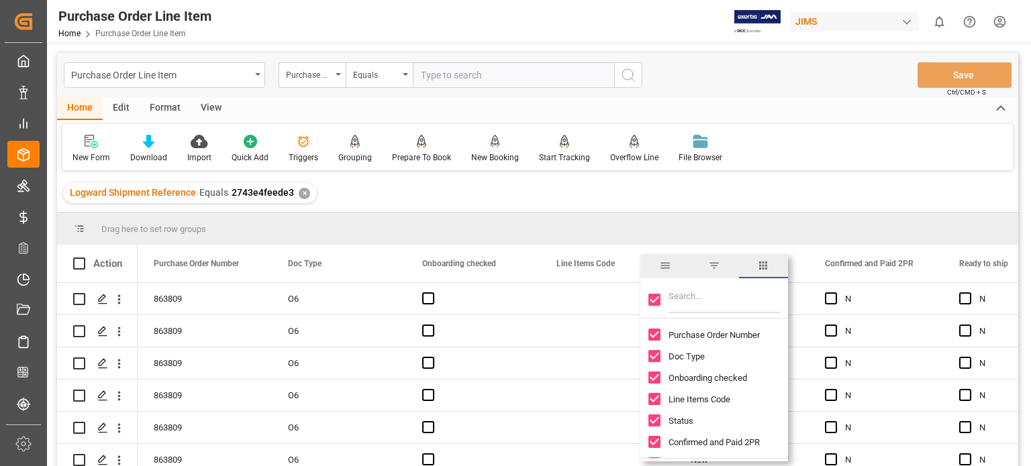
click at [655, 302] on input "Toggle Select All Columns" at bounding box center [654, 300] width 12 height 12
checkbox input "false"
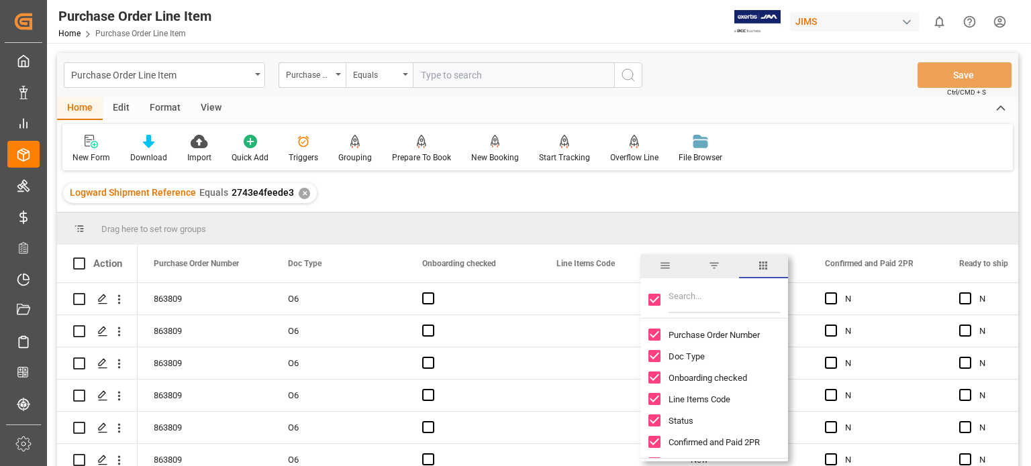
checkbox input "false"
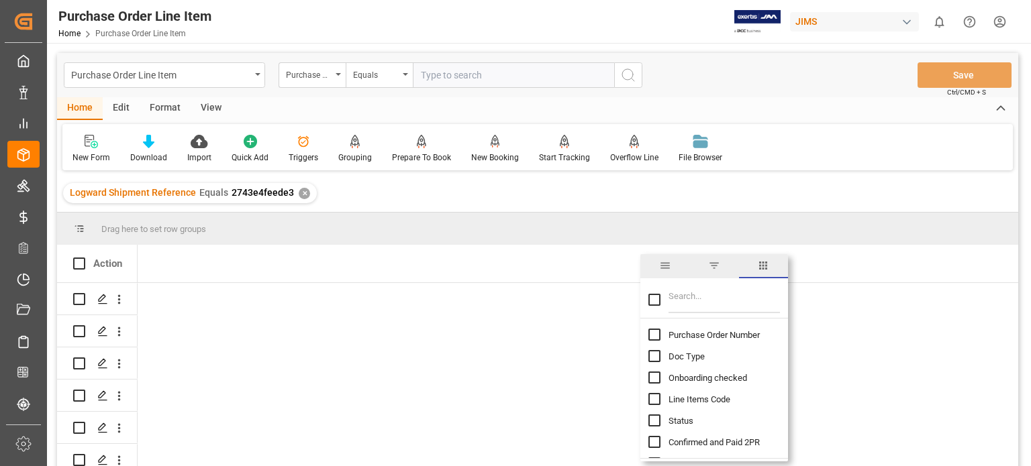
click at [684, 301] on input "Filter Columns Input" at bounding box center [723, 299] width 111 height 27
click at [686, 302] on input "Filter Columns Input" at bounding box center [723, 299] width 111 height 27
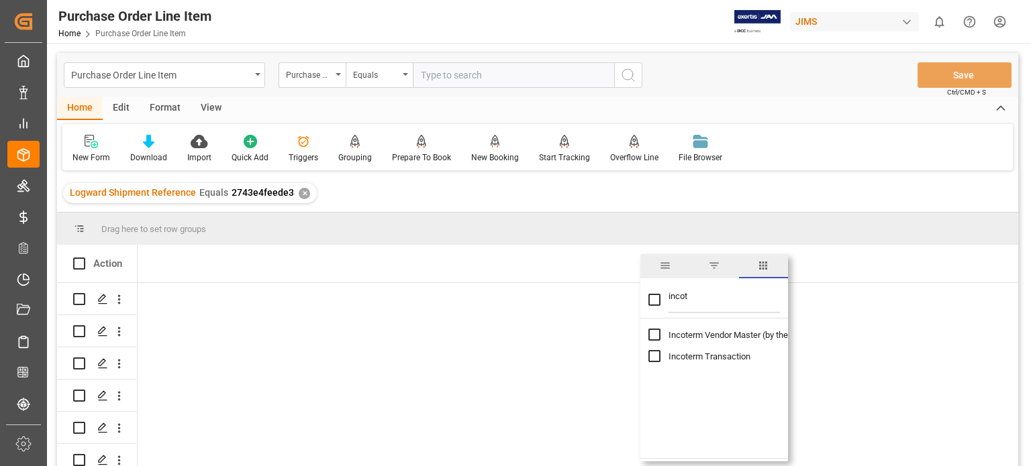
type input "incot"
click at [654, 302] on input "Toggle Select All Columns" at bounding box center [654, 300] width 12 height 12
checkbox input "true"
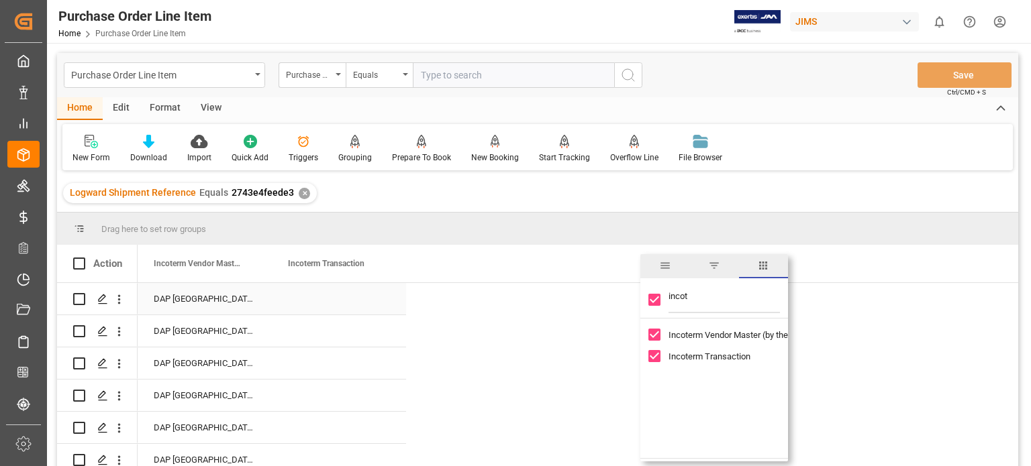
click at [304, 290] on div "Press SPACE to select this row." at bounding box center [339, 299] width 134 height 32
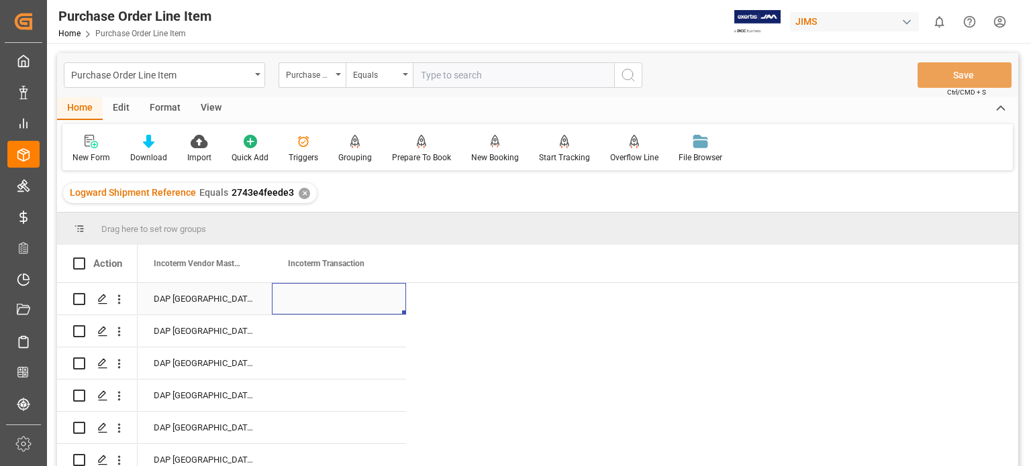
click at [333, 295] on div "Press SPACE to select this row." at bounding box center [339, 299] width 134 height 32
click at [327, 301] on div "Press SPACE to select this row." at bounding box center [339, 299] width 134 height 32
click at [333, 301] on div "Press SPACE to select this row." at bounding box center [339, 299] width 134 height 32
click at [355, 308] on input "Press SPACE to select this row." at bounding box center [338, 306] width 113 height 25
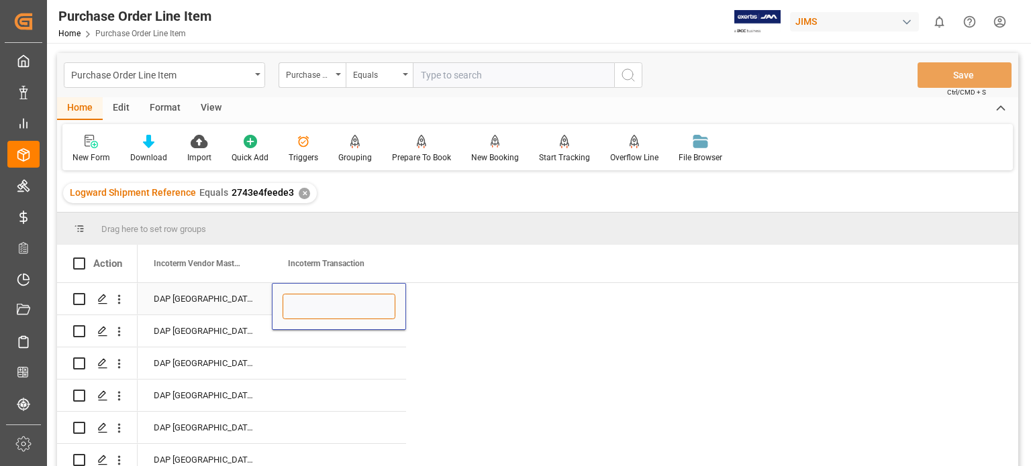
type input "e"
type input "EXW Aurora, [GEOGRAPHIC_DATA], [GEOGRAPHIC_DATA]"
click at [353, 342] on div "Press SPACE to select this row." at bounding box center [339, 331] width 134 height 32
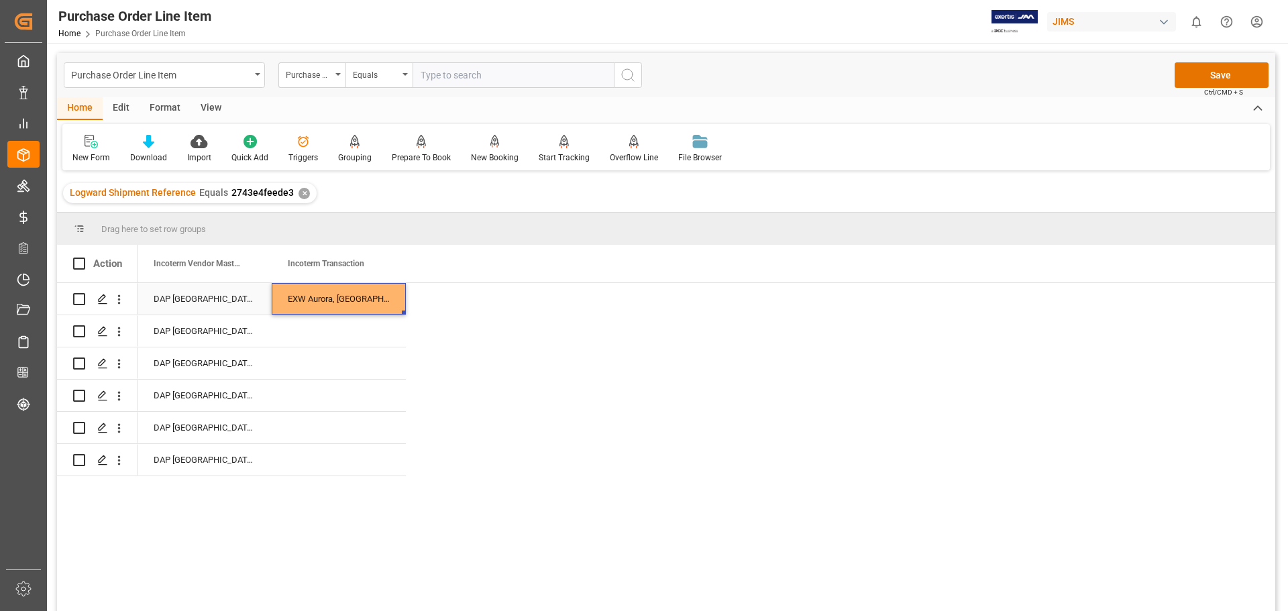
click at [370, 295] on div "EXW Aurora, [GEOGRAPHIC_DATA], [GEOGRAPHIC_DATA]" at bounding box center [339, 299] width 134 height 32
drag, startPoint x: 404, startPoint y: 313, endPoint x: 394, endPoint y: 460, distance: 147.9
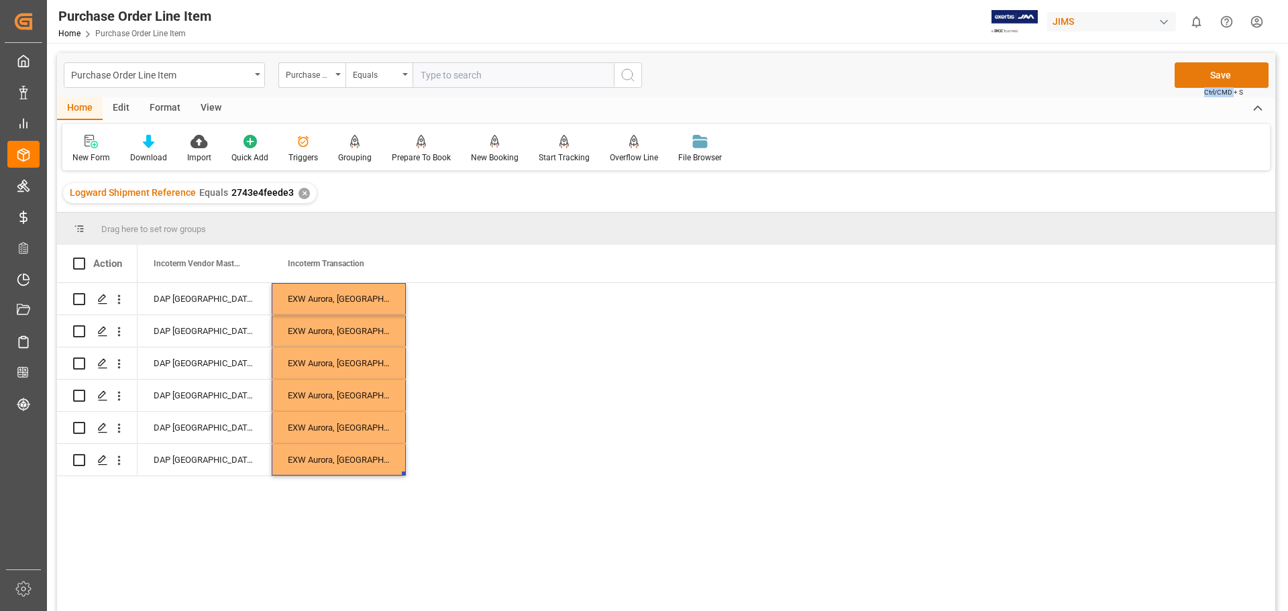
click at [1030, 80] on div "Save Ctrl/CMD + S" at bounding box center [1222, 74] width 94 height 25
click at [1030, 79] on button "Save" at bounding box center [1222, 74] width 94 height 25
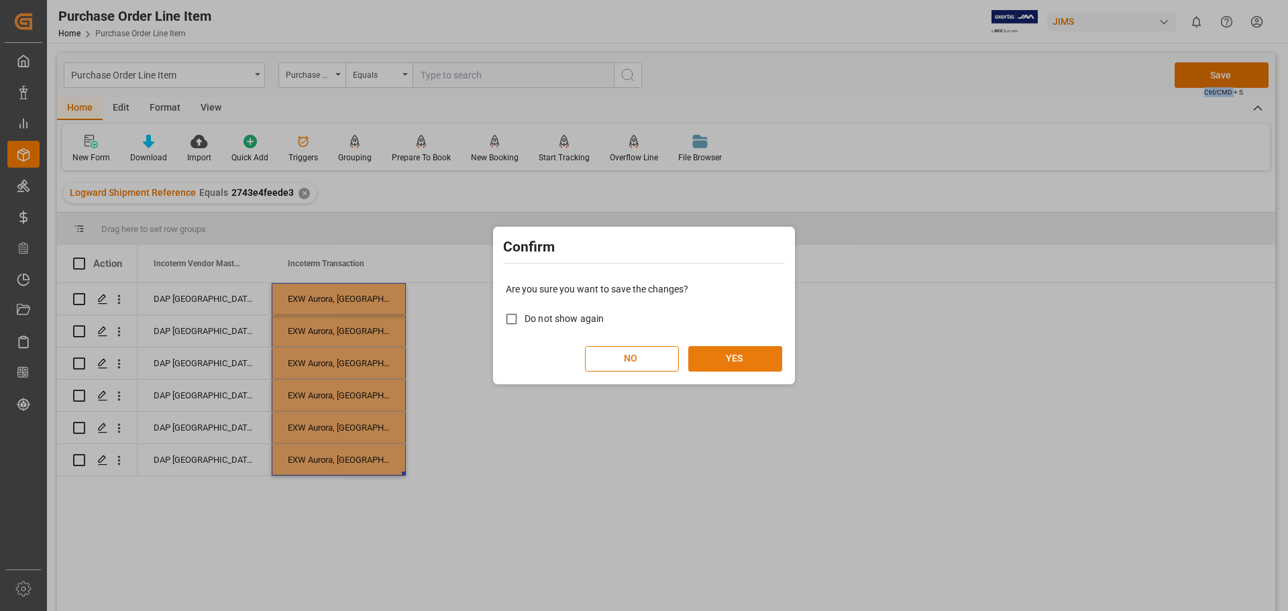
click at [735, 367] on button "YES" at bounding box center [735, 358] width 94 height 25
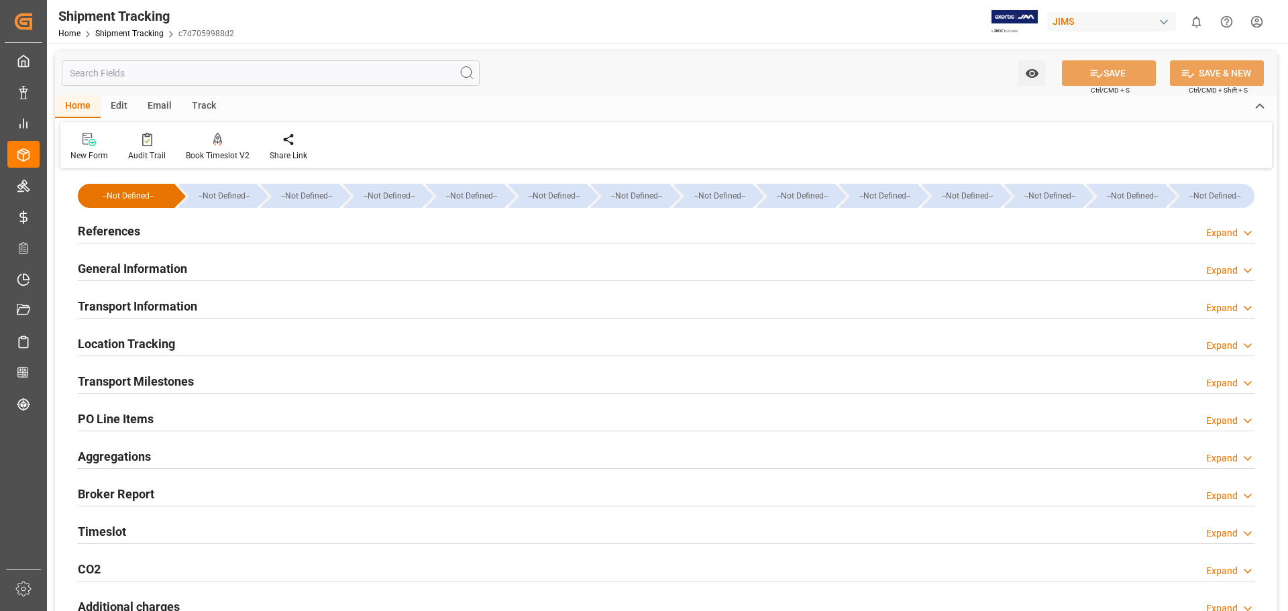
click at [144, 270] on h2 "General Information" at bounding box center [132, 269] width 109 height 18
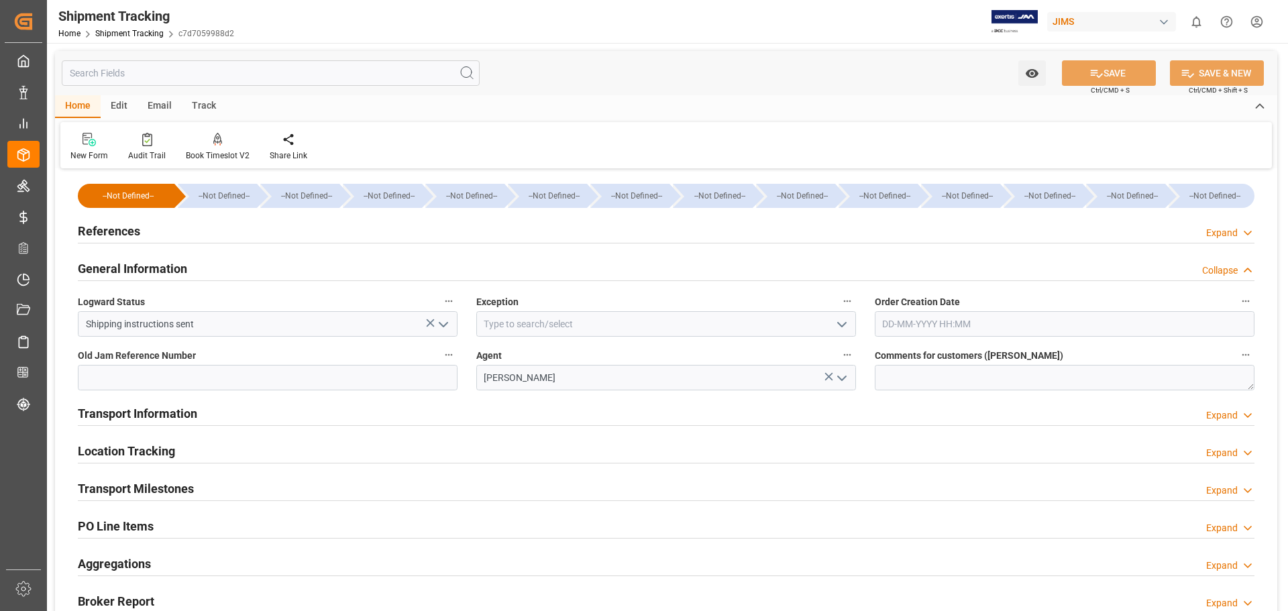
click at [144, 270] on h2 "General Information" at bounding box center [132, 269] width 109 height 18
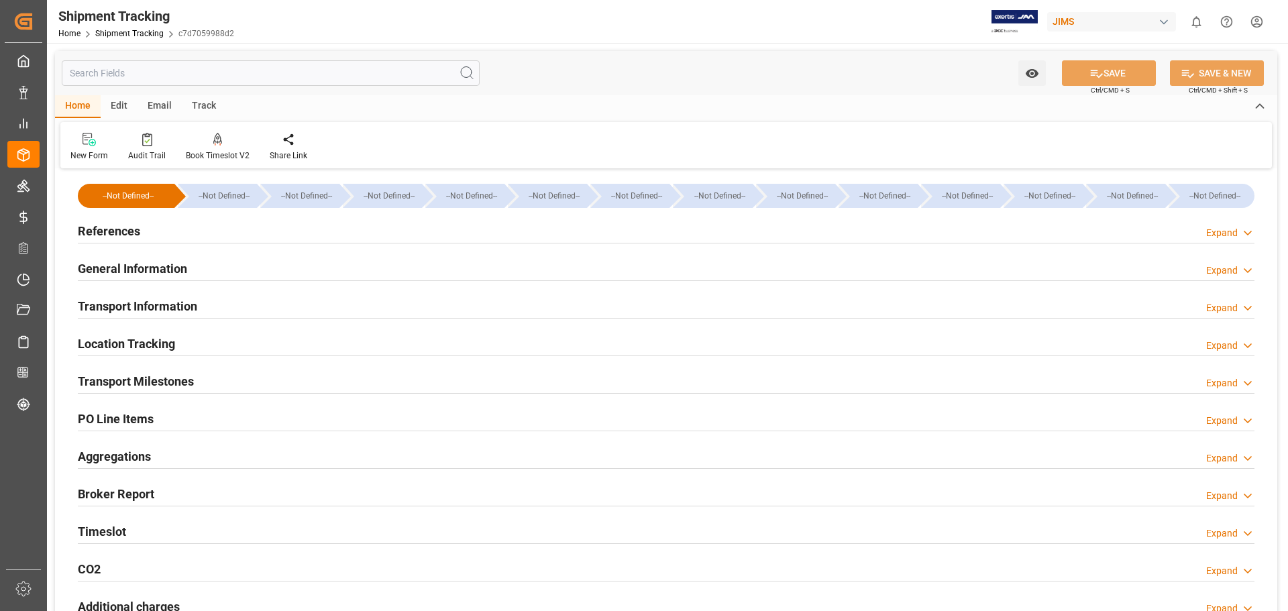
click at [142, 306] on h2 "Transport Information" at bounding box center [137, 306] width 119 height 18
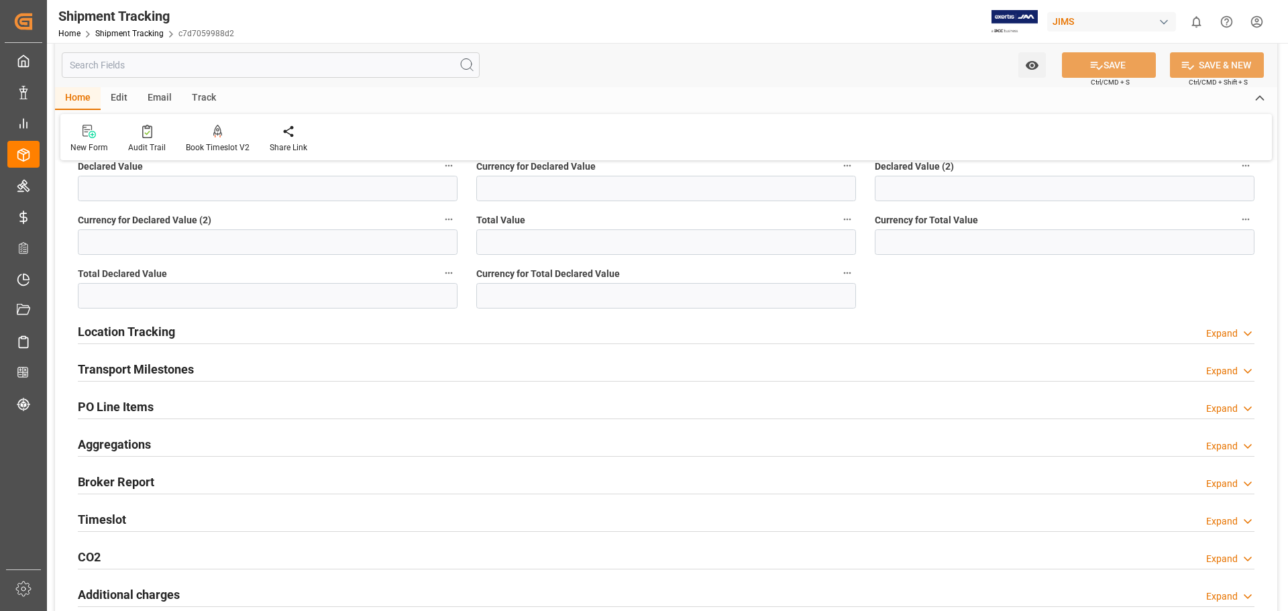
scroll to position [448, 0]
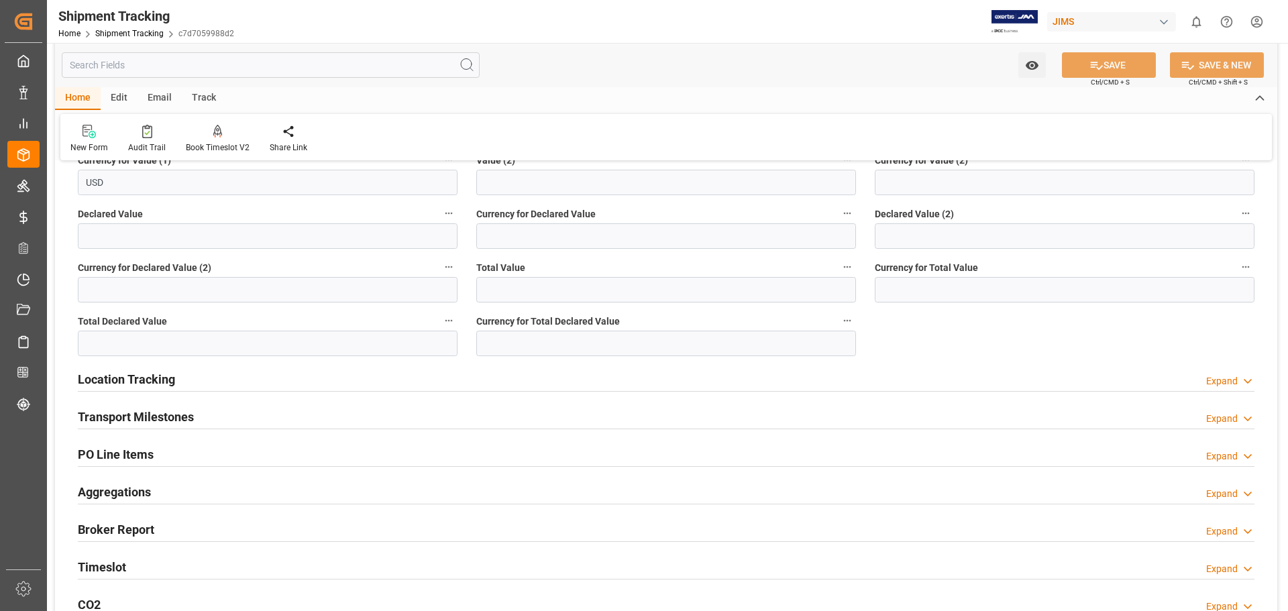
click at [131, 413] on h2 "Transport Milestones" at bounding box center [136, 417] width 116 height 18
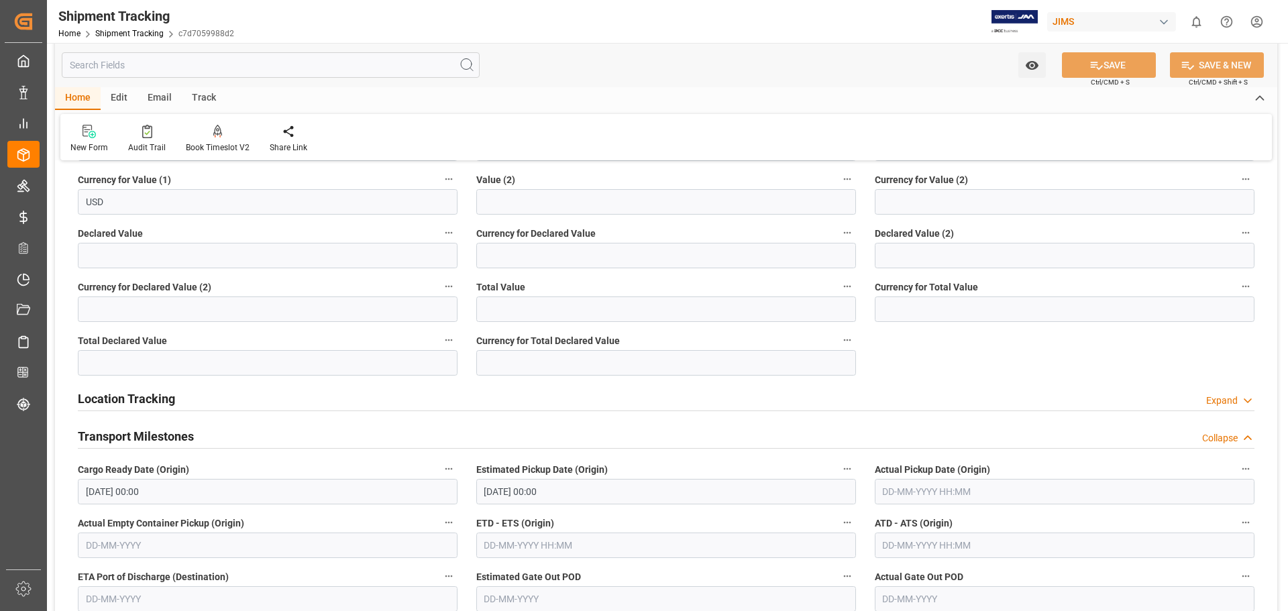
scroll to position [223, 0]
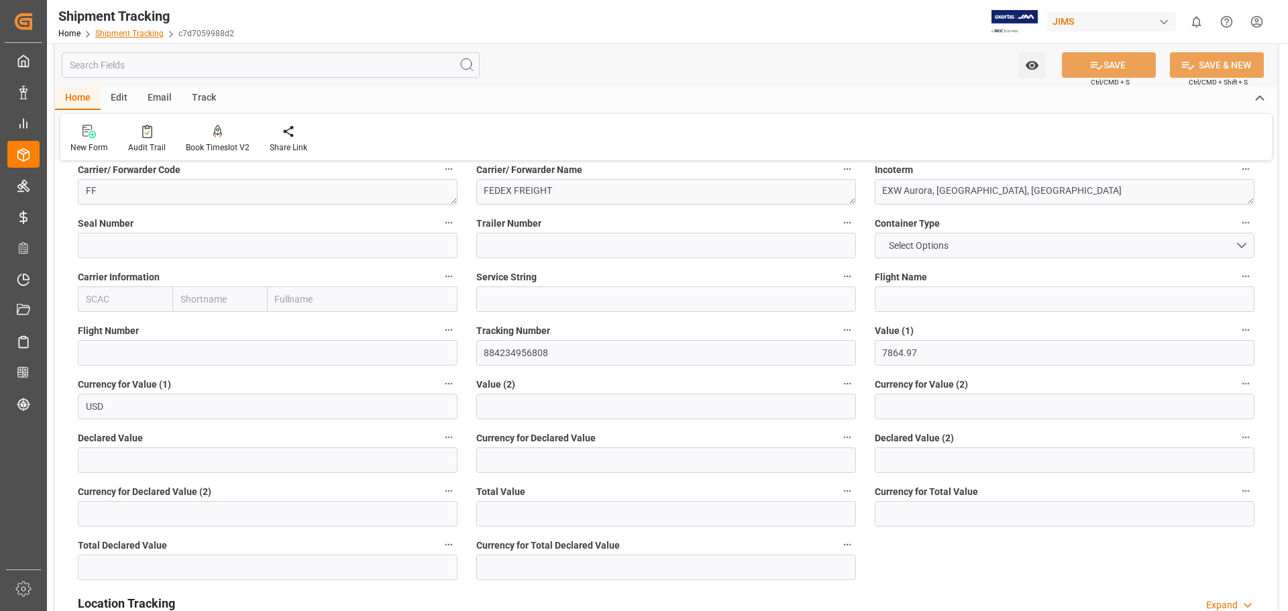
click at [130, 30] on link "Shipment Tracking" at bounding box center [129, 33] width 68 height 9
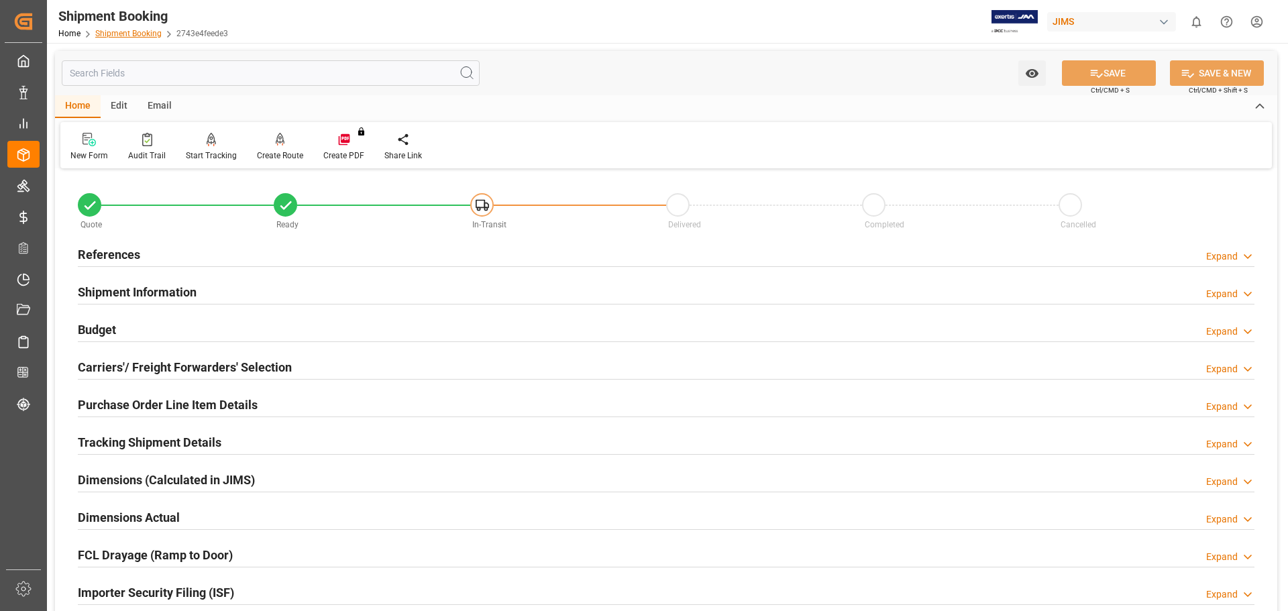
click at [128, 34] on link "Shipment Booking" at bounding box center [128, 33] width 66 height 9
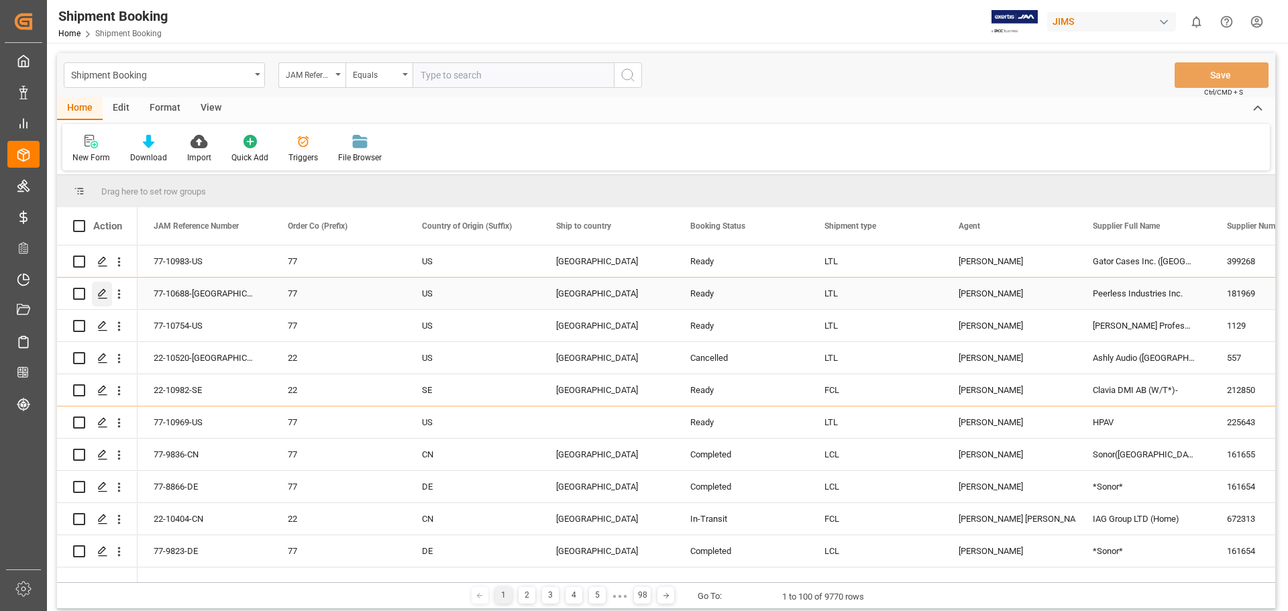
click at [103, 291] on icon "Press SPACE to select this row." at bounding box center [102, 294] width 11 height 11
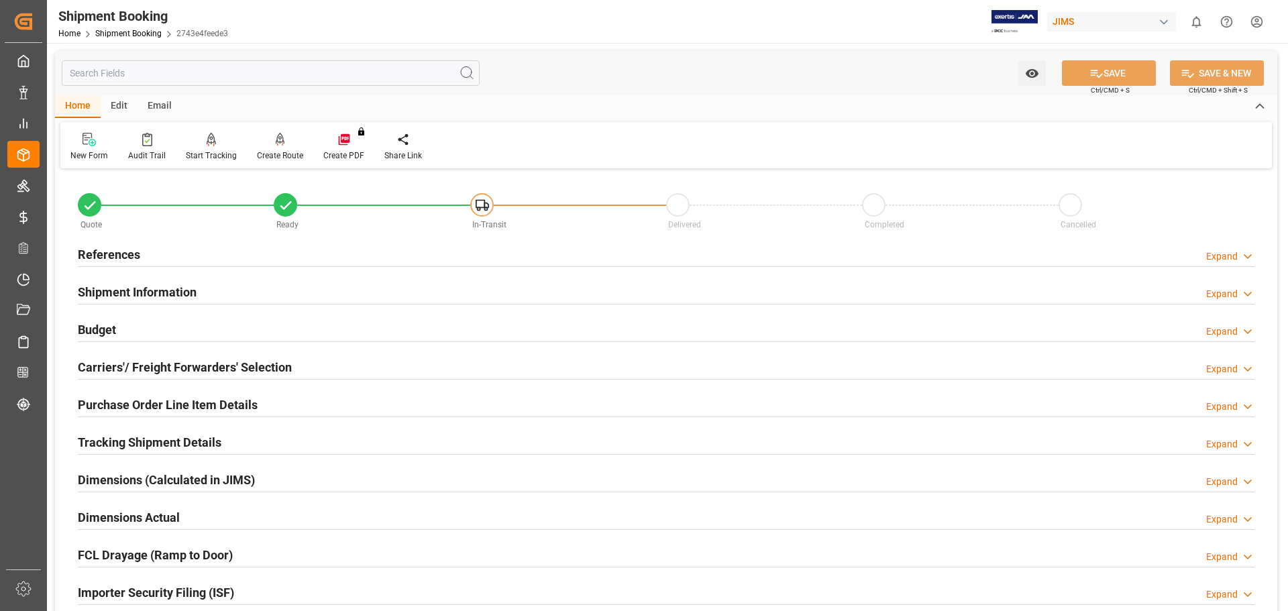
scroll to position [112, 0]
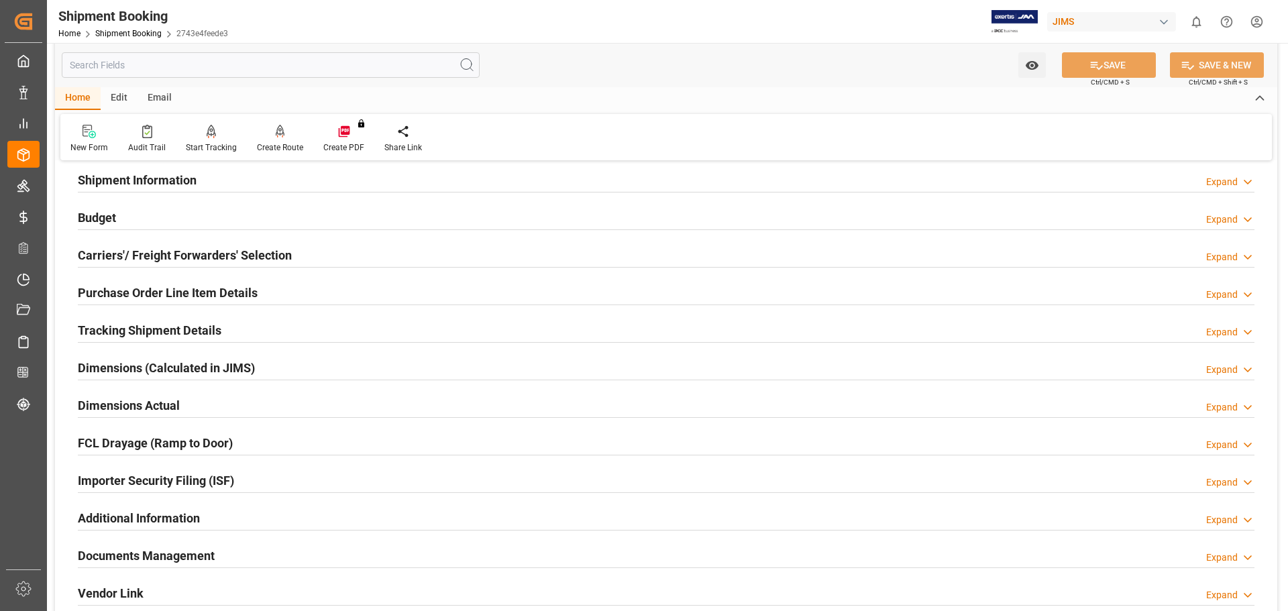
click at [160, 328] on h2 "Tracking Shipment Details" at bounding box center [150, 330] width 144 height 18
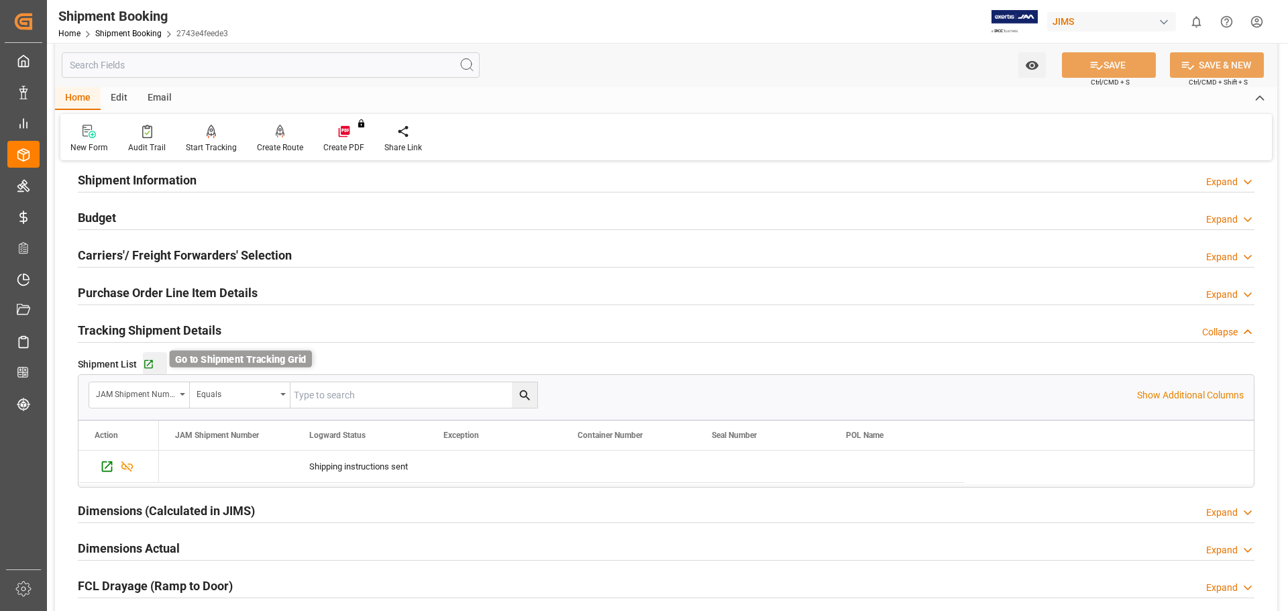
click at [150, 366] on icon "button" at bounding box center [148, 364] width 11 height 11
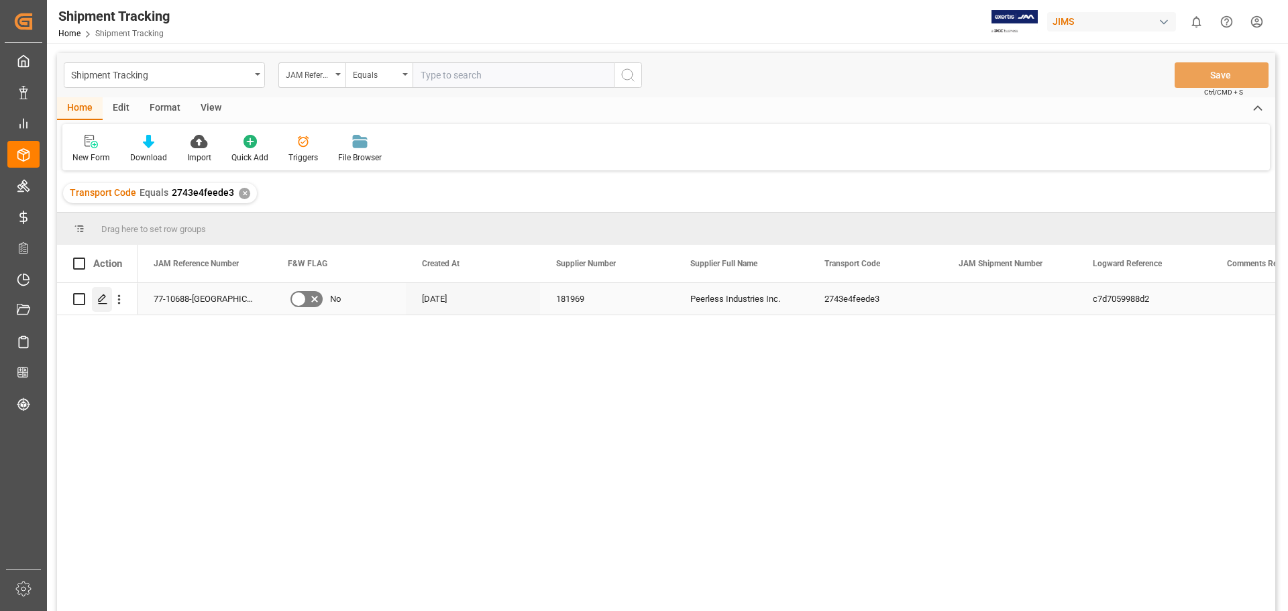
click at [104, 303] on icon "Press SPACE to select this row." at bounding box center [102, 299] width 11 height 11
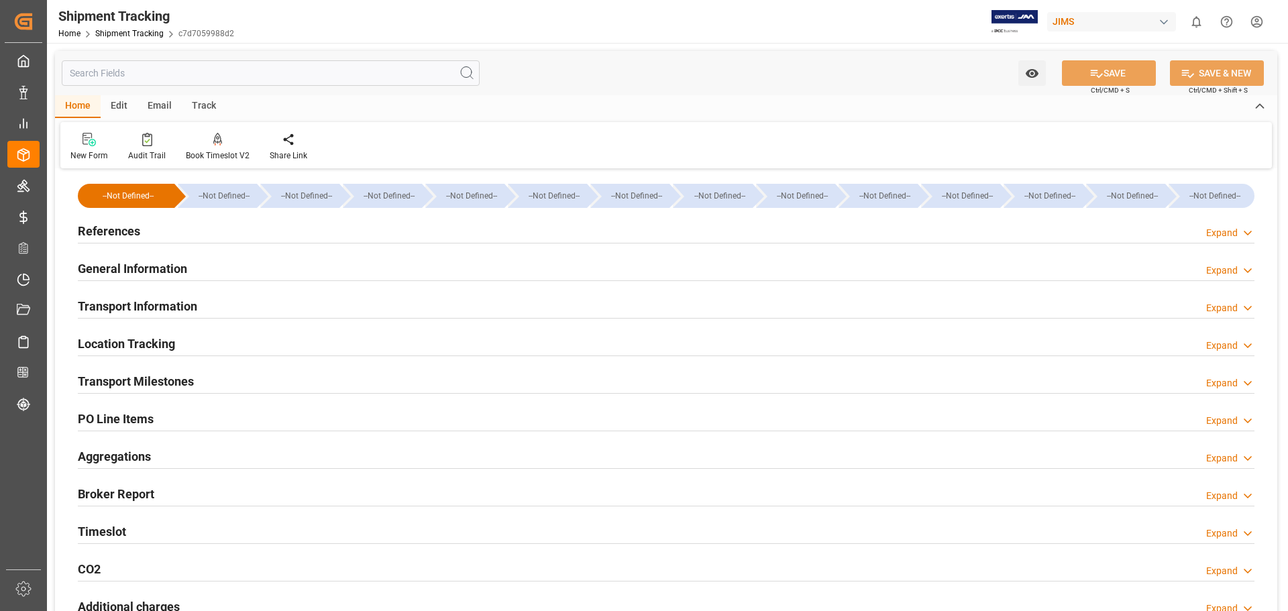
click at [152, 309] on h2 "Transport Information" at bounding box center [137, 306] width 119 height 18
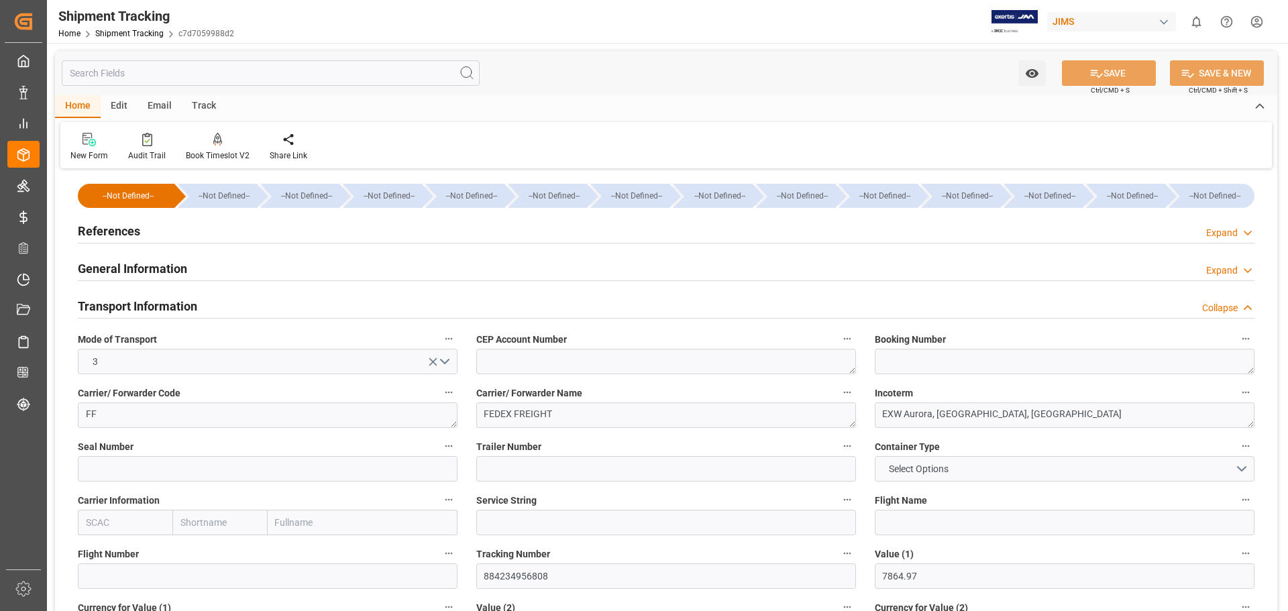
scroll to position [112, 0]
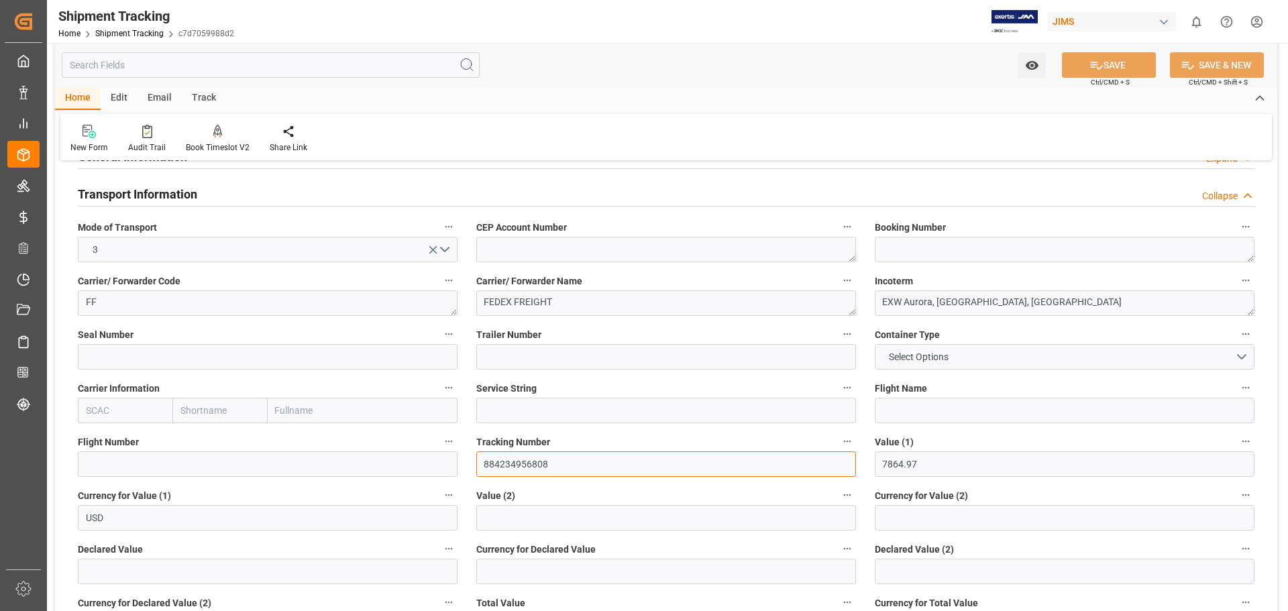
drag, startPoint x: 556, startPoint y: 465, endPoint x: 433, endPoint y: 465, distance: 122.1
click at [433, 465] on div "--Not Defined-- --Not Defined-- --Not Defined-- --Not Defined-- --Not Defined--…" at bounding box center [666, 535] width 1222 height 950
